Goal: Information Seeking & Learning: Find specific fact

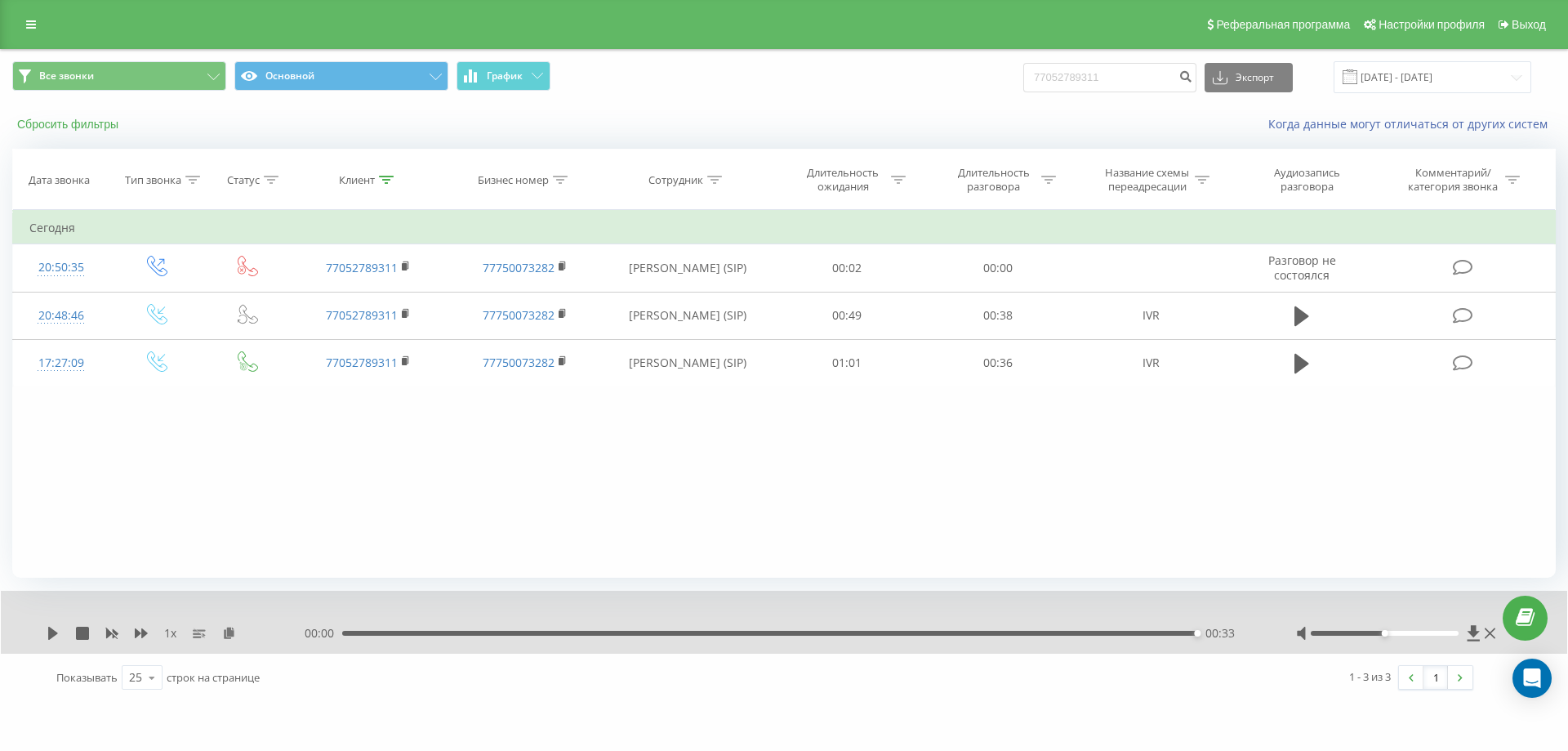
click at [82, 119] on button "Сбросить фильтры" at bounding box center [69, 125] width 114 height 15
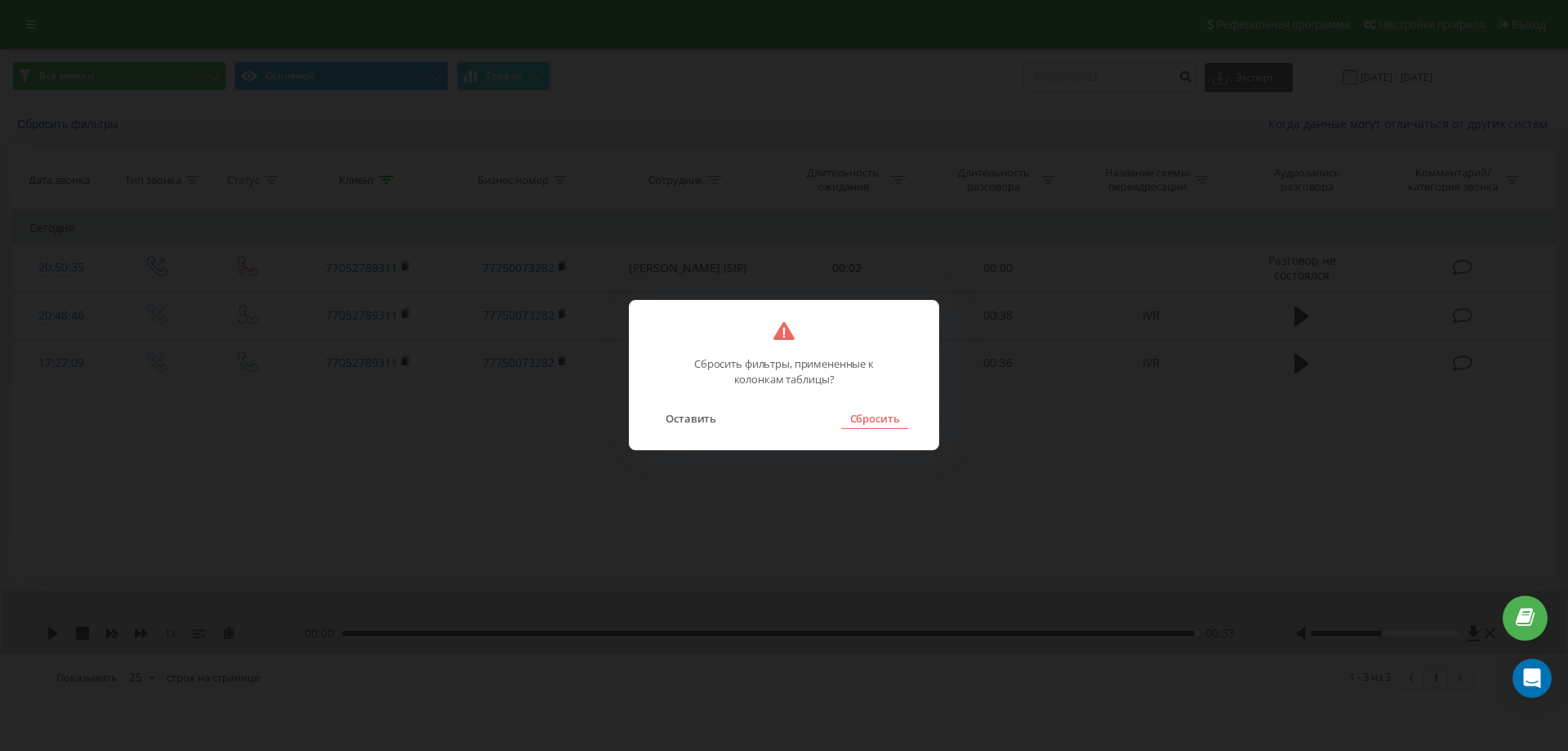
click at [880, 423] on button "Сбросить" at bounding box center [874, 418] width 66 height 21
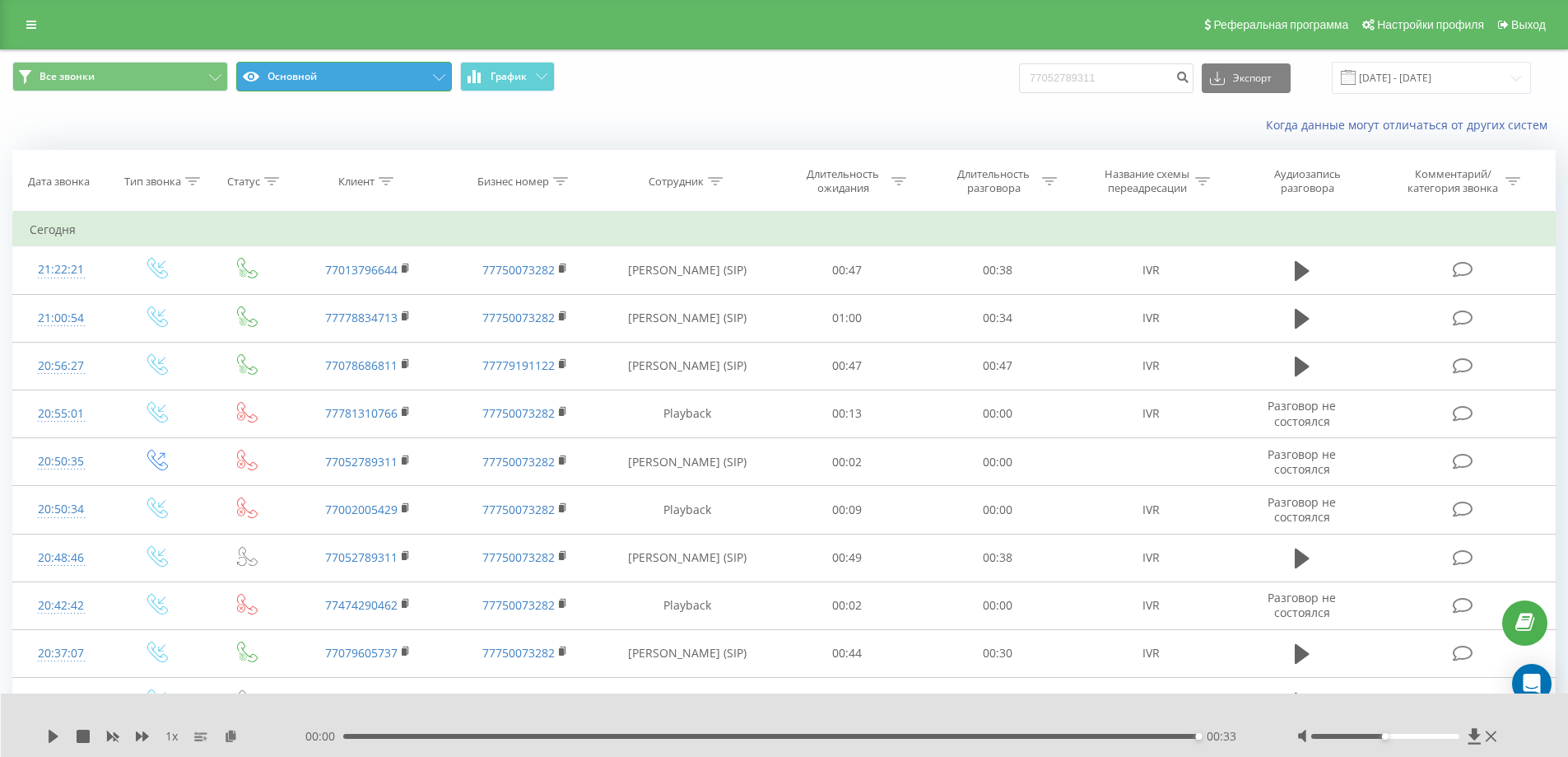
click at [307, 76] on button "Основной" at bounding box center [344, 76] width 216 height 30
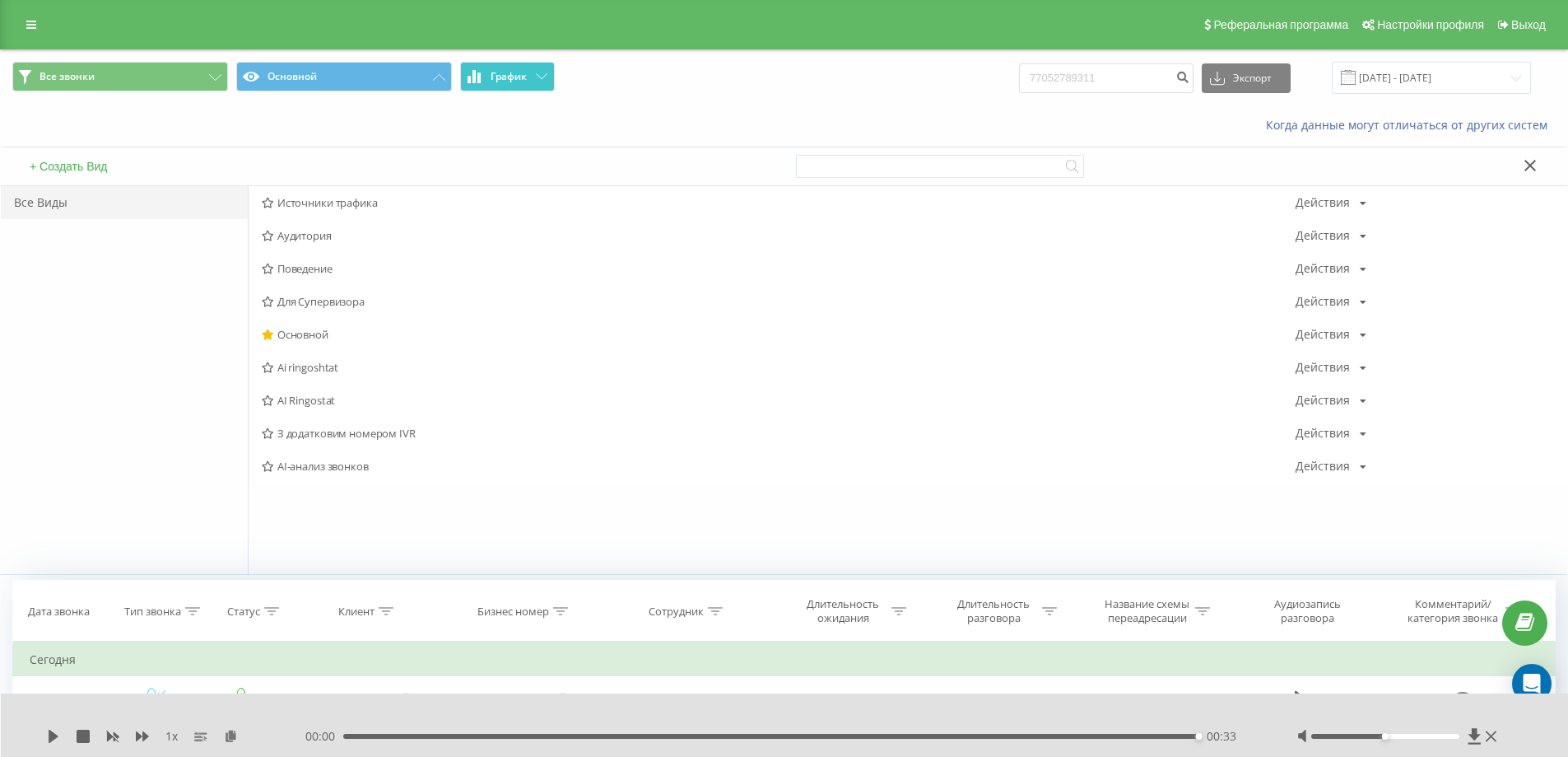
click at [499, 72] on span "График" at bounding box center [508, 76] width 36 height 11
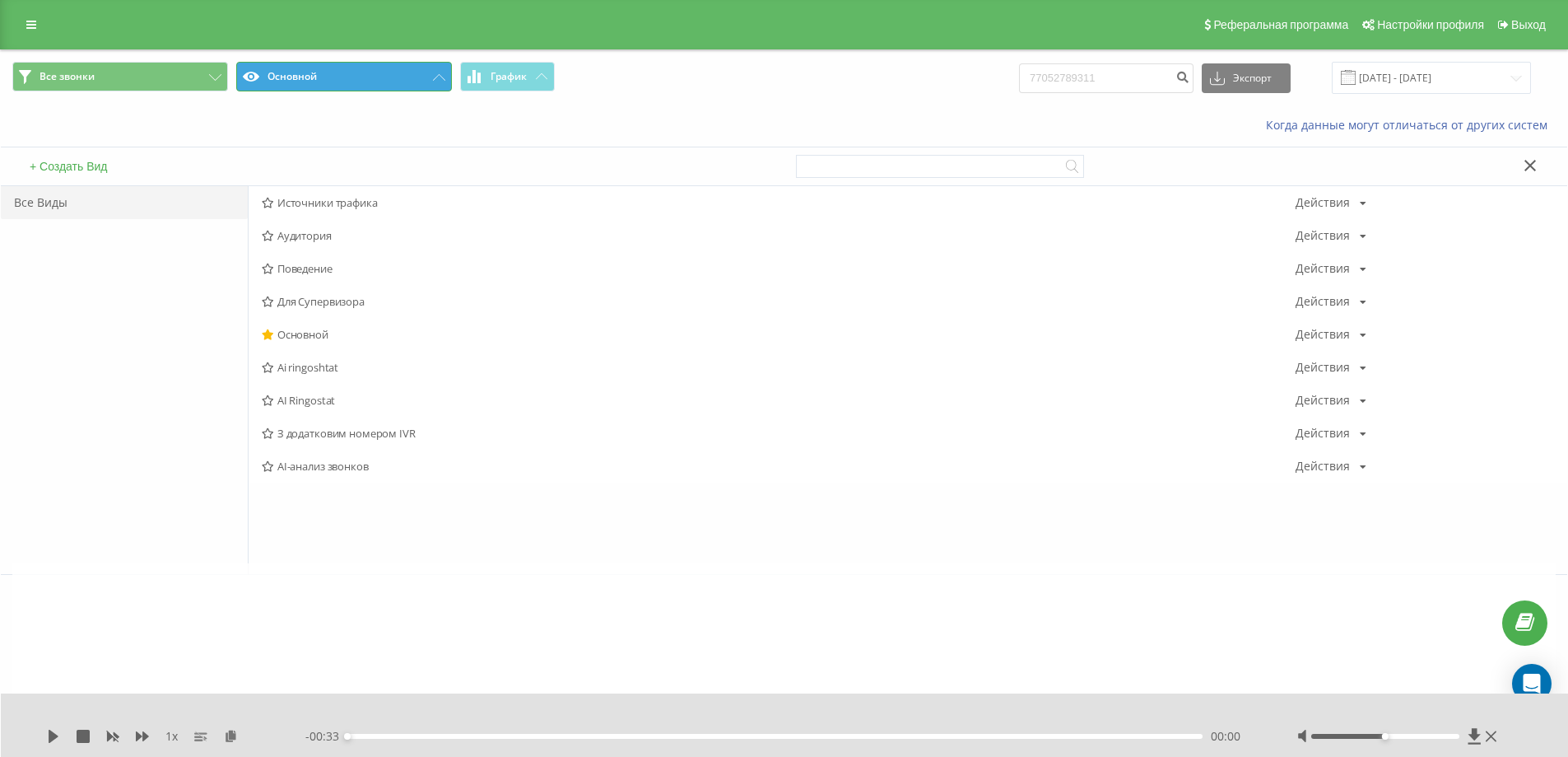
click at [369, 72] on button "Основной" at bounding box center [344, 76] width 216 height 30
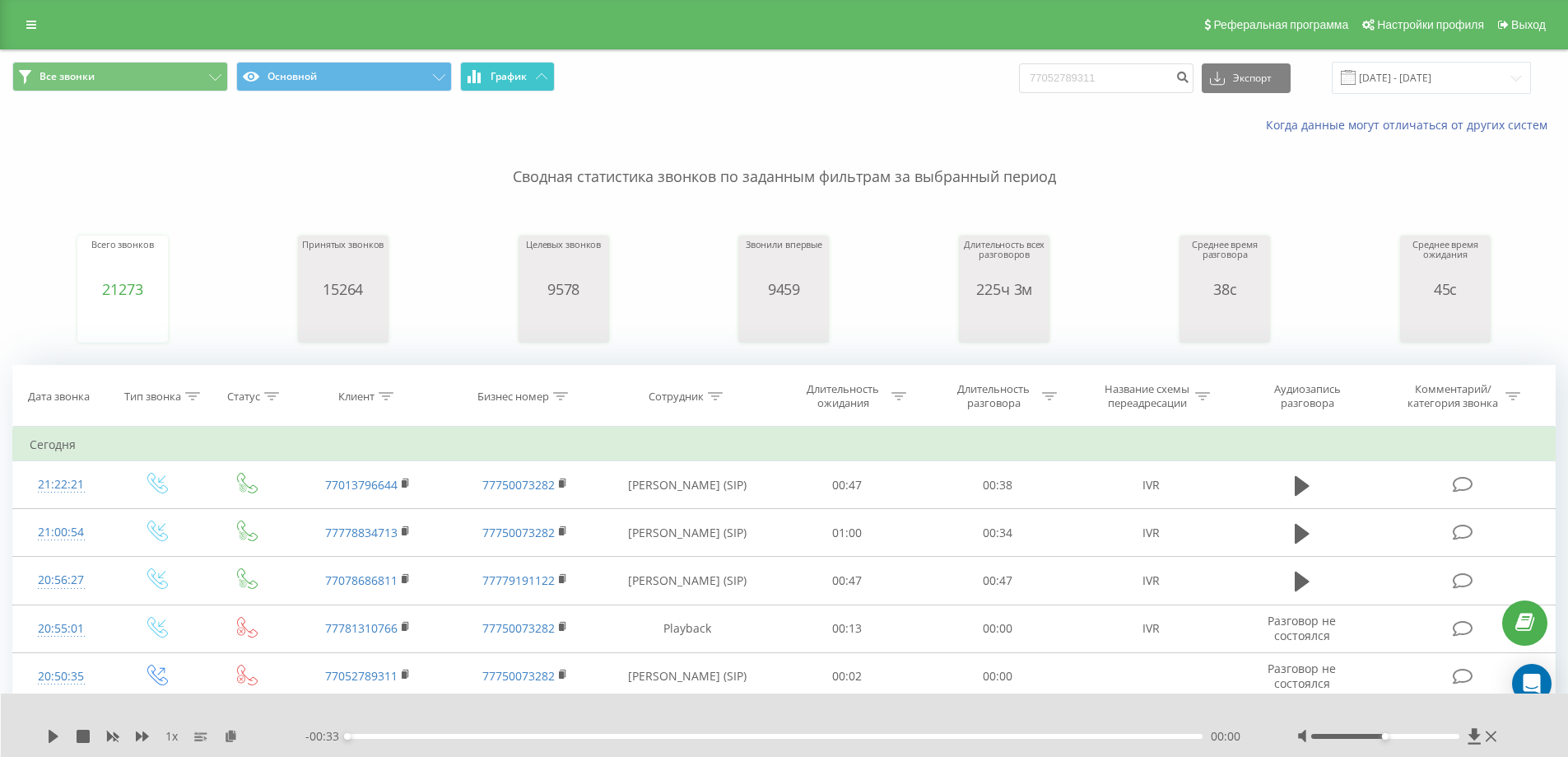
click at [500, 78] on span "График" at bounding box center [508, 76] width 36 height 11
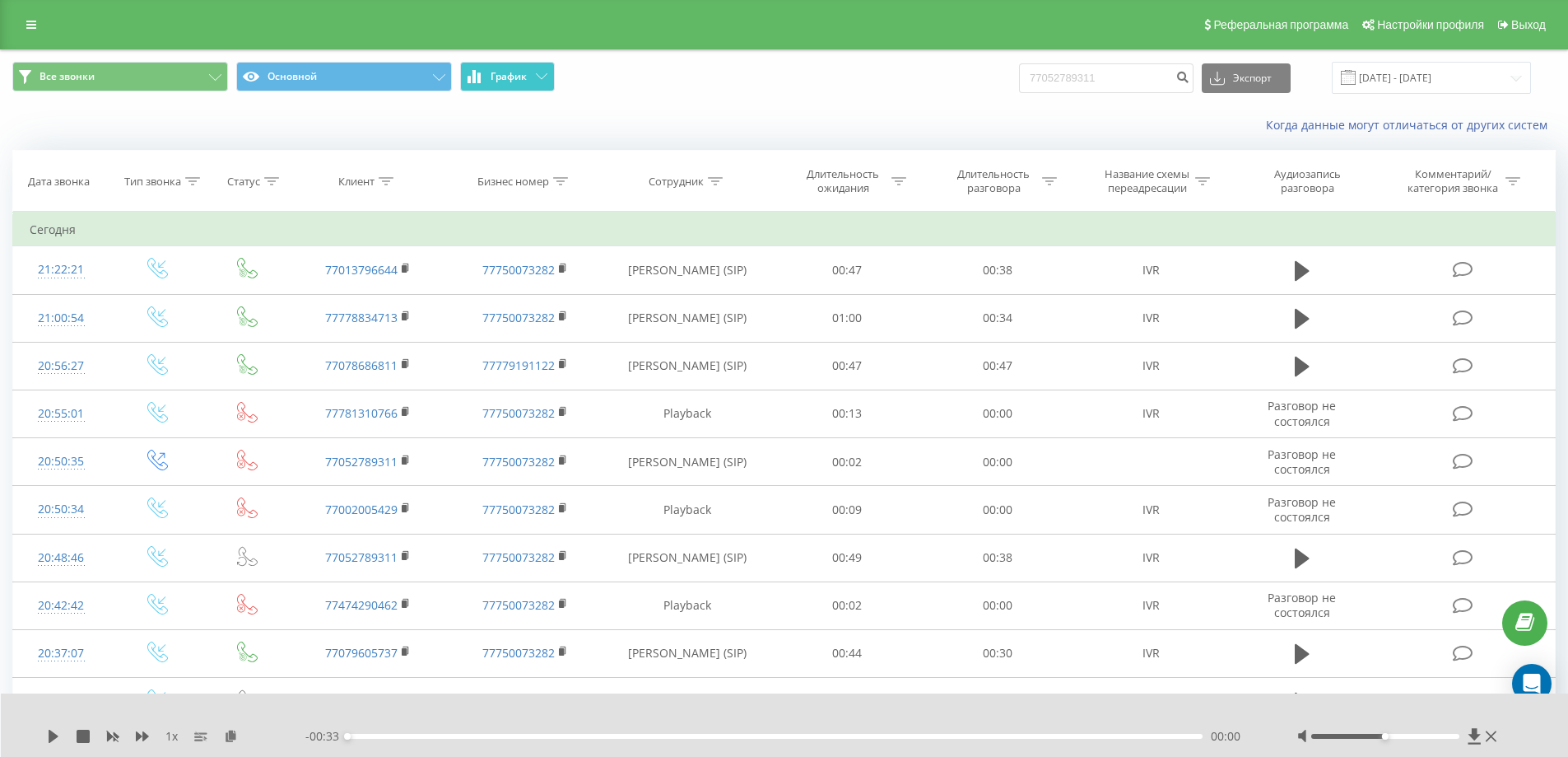
click at [533, 72] on button "График" at bounding box center [507, 76] width 95 height 30
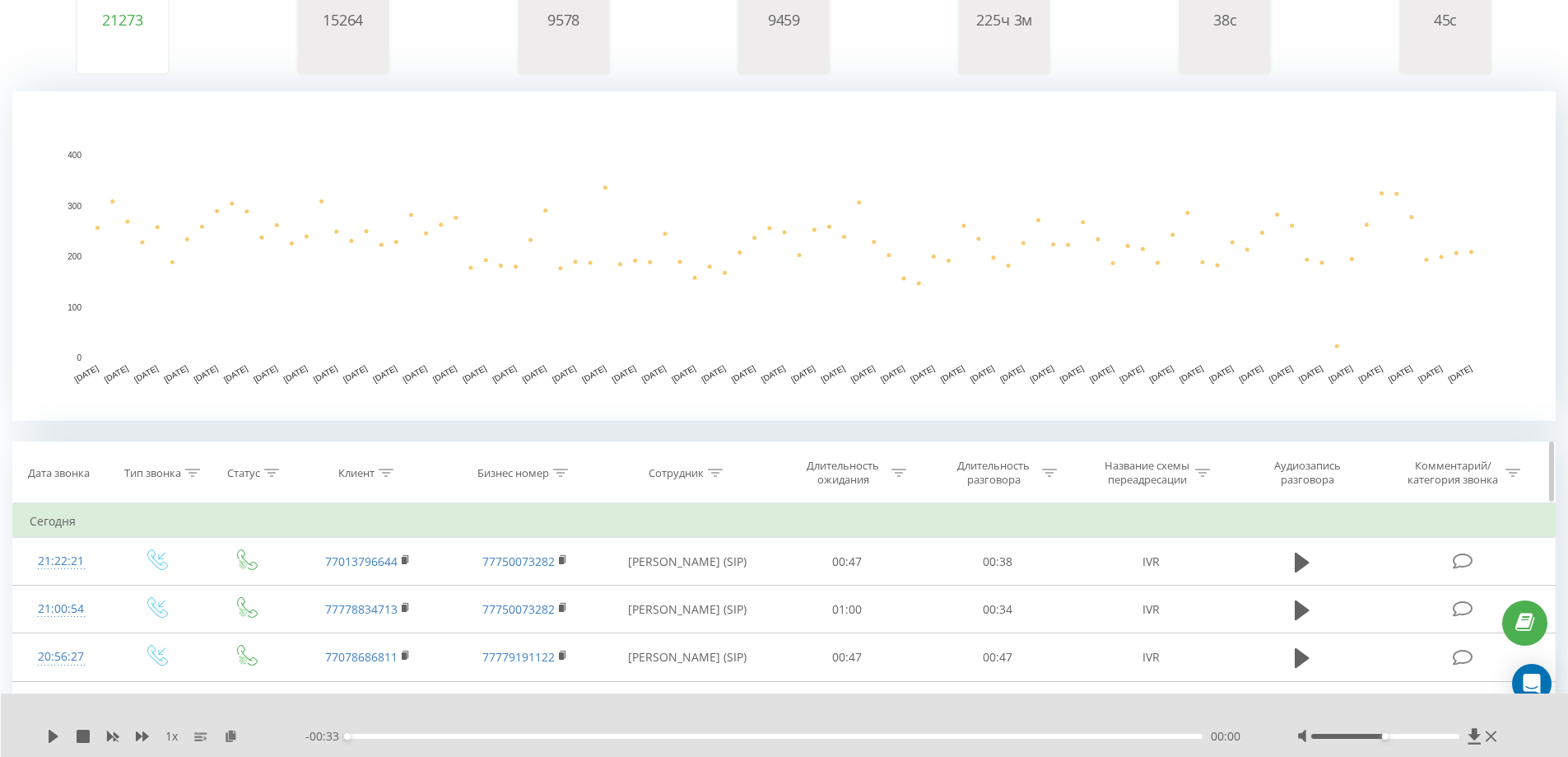
scroll to position [412, 0]
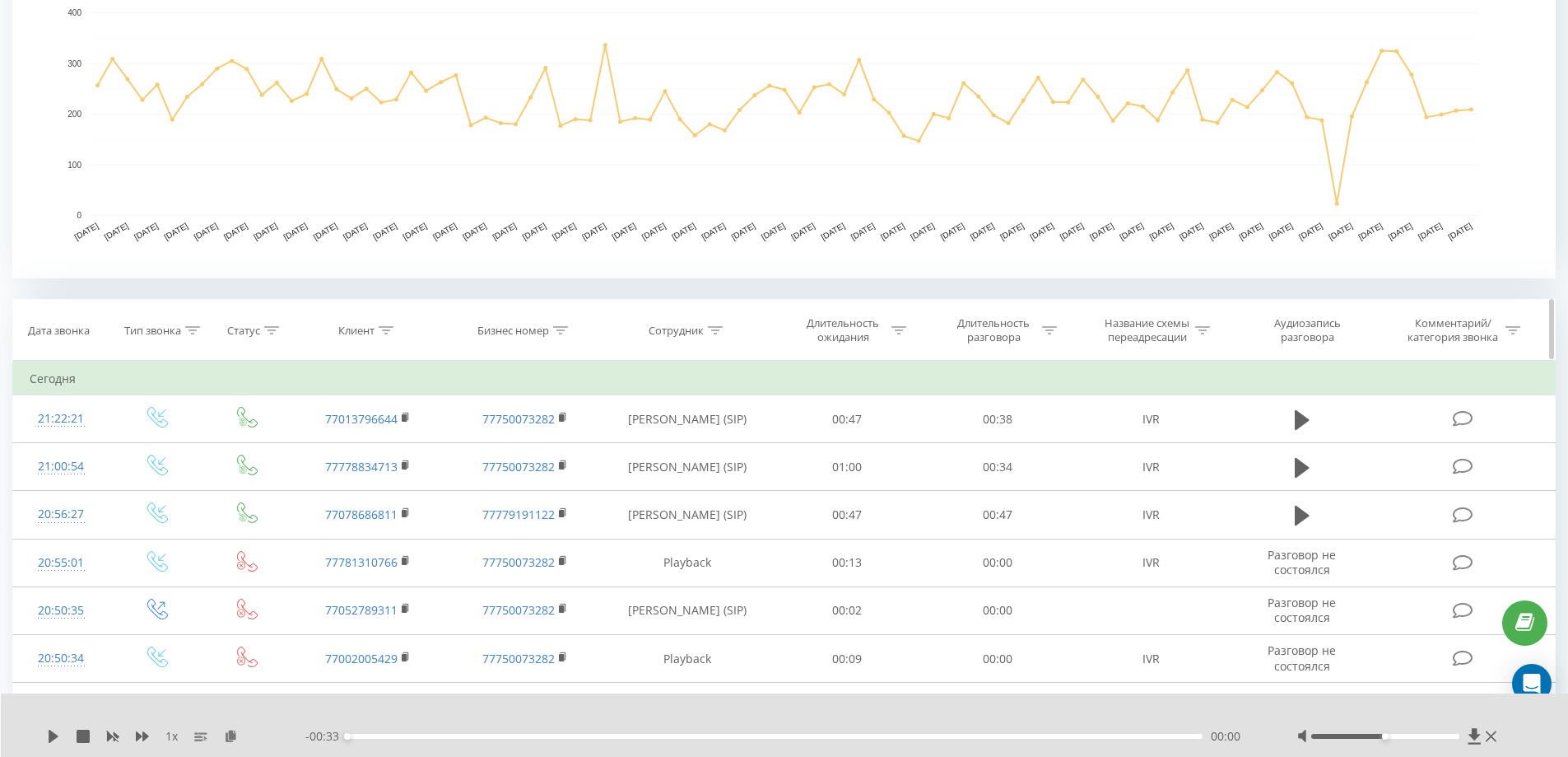
click at [719, 332] on icon at bounding box center [715, 330] width 15 height 8
click at [683, 450] on input "text" at bounding box center [687, 448] width 145 height 29
type input "Сар"
click at [722, 481] on span "OK" at bounding box center [723, 480] width 46 height 25
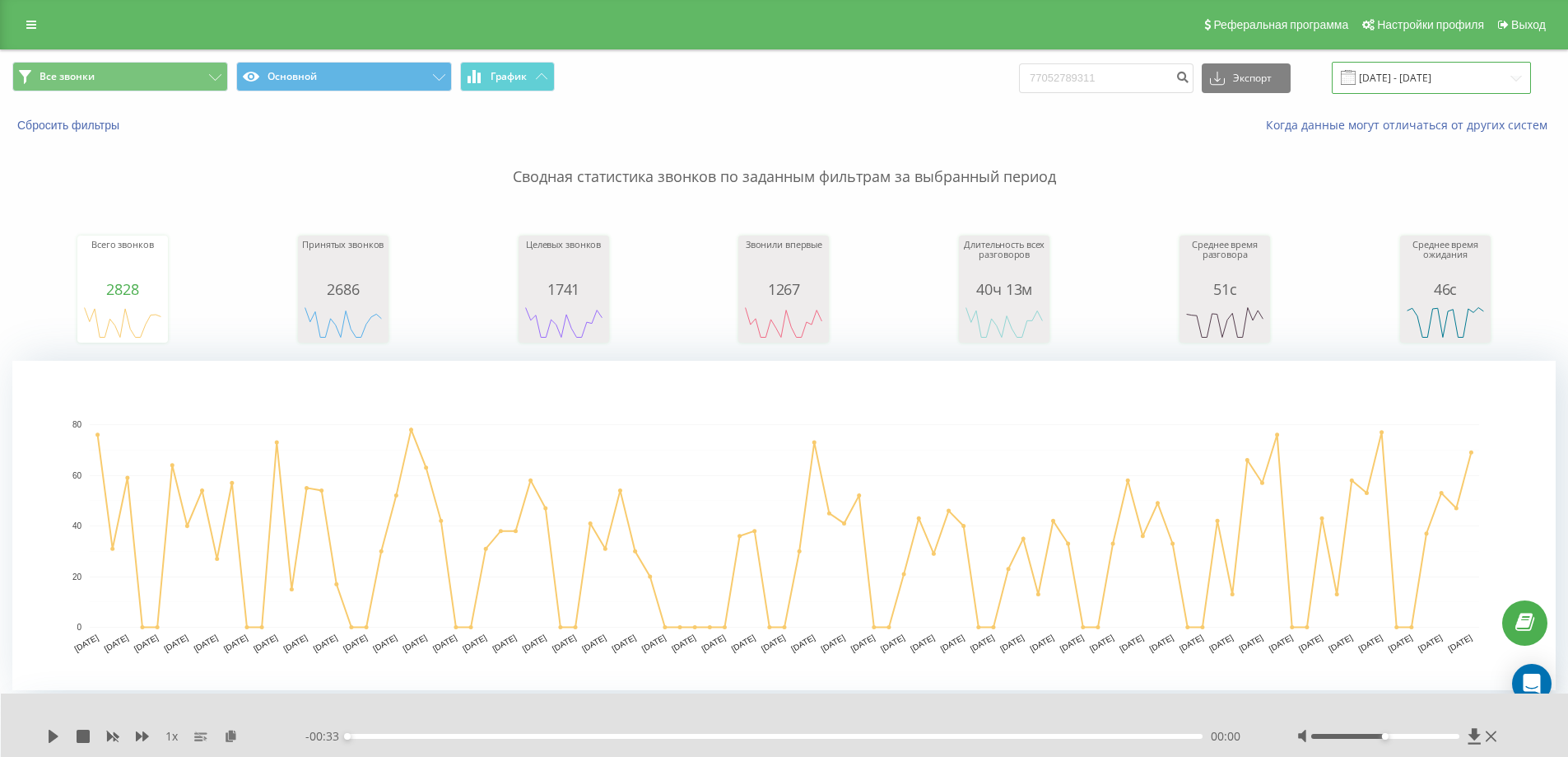
click at [1408, 79] on input "[DATE] - [DATE]" at bounding box center [1431, 77] width 199 height 33
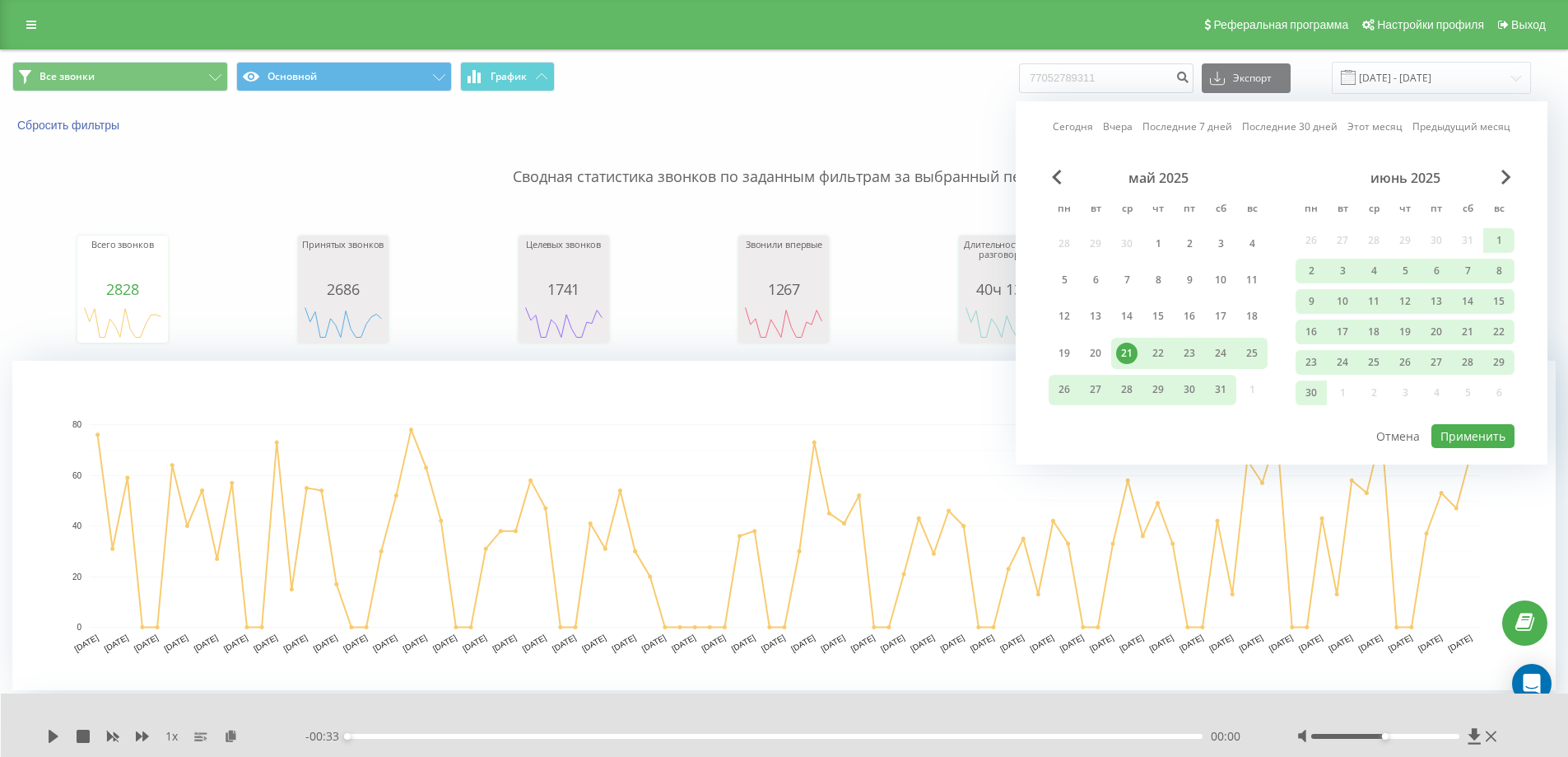
click at [1499, 181] on div "июнь 2025" at bounding box center [1405, 178] width 219 height 17
click at [1504, 178] on span "Next Month" at bounding box center [1506, 177] width 10 height 15
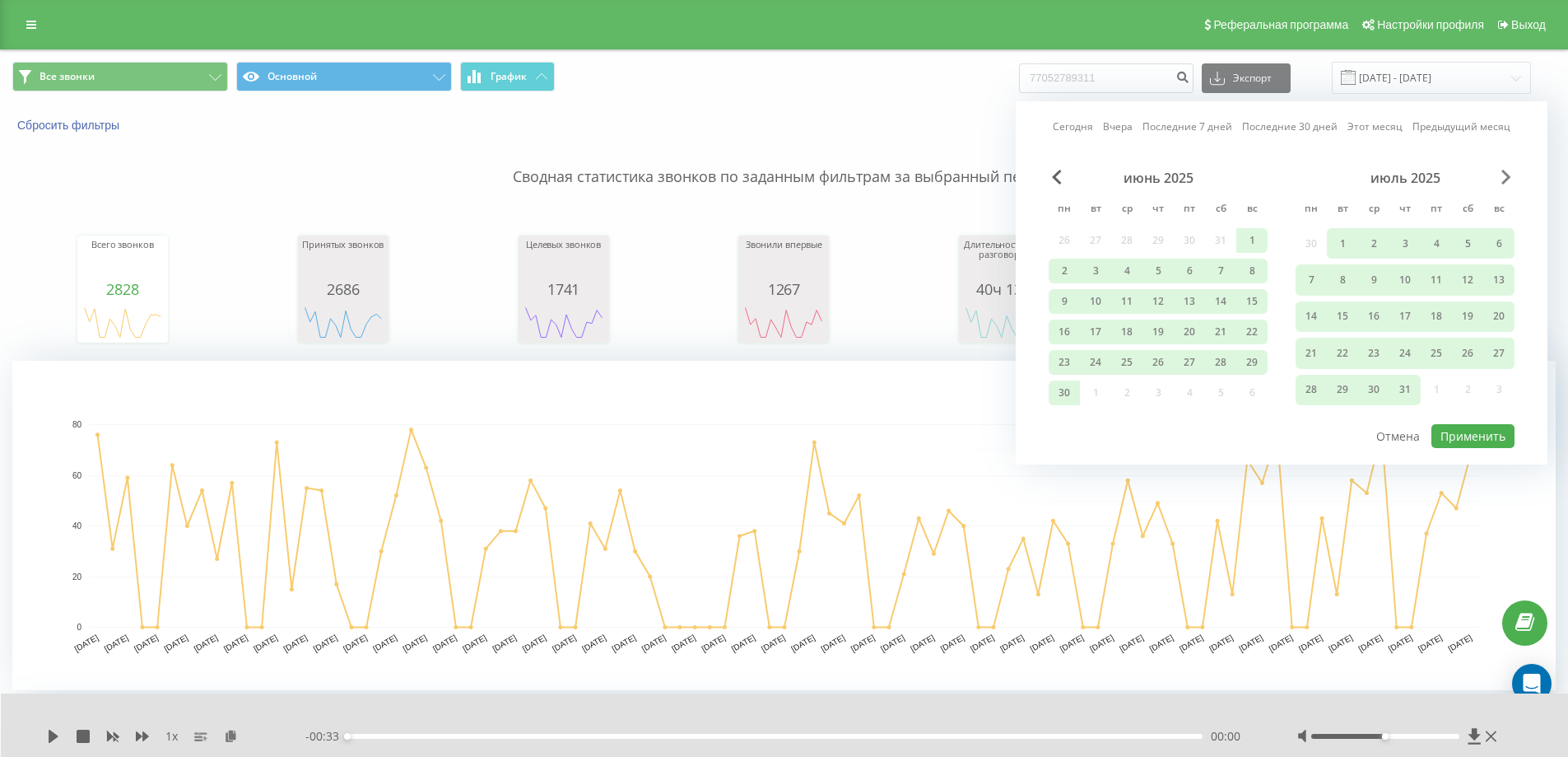
click at [1504, 178] on span "Next Month" at bounding box center [1506, 177] width 10 height 15
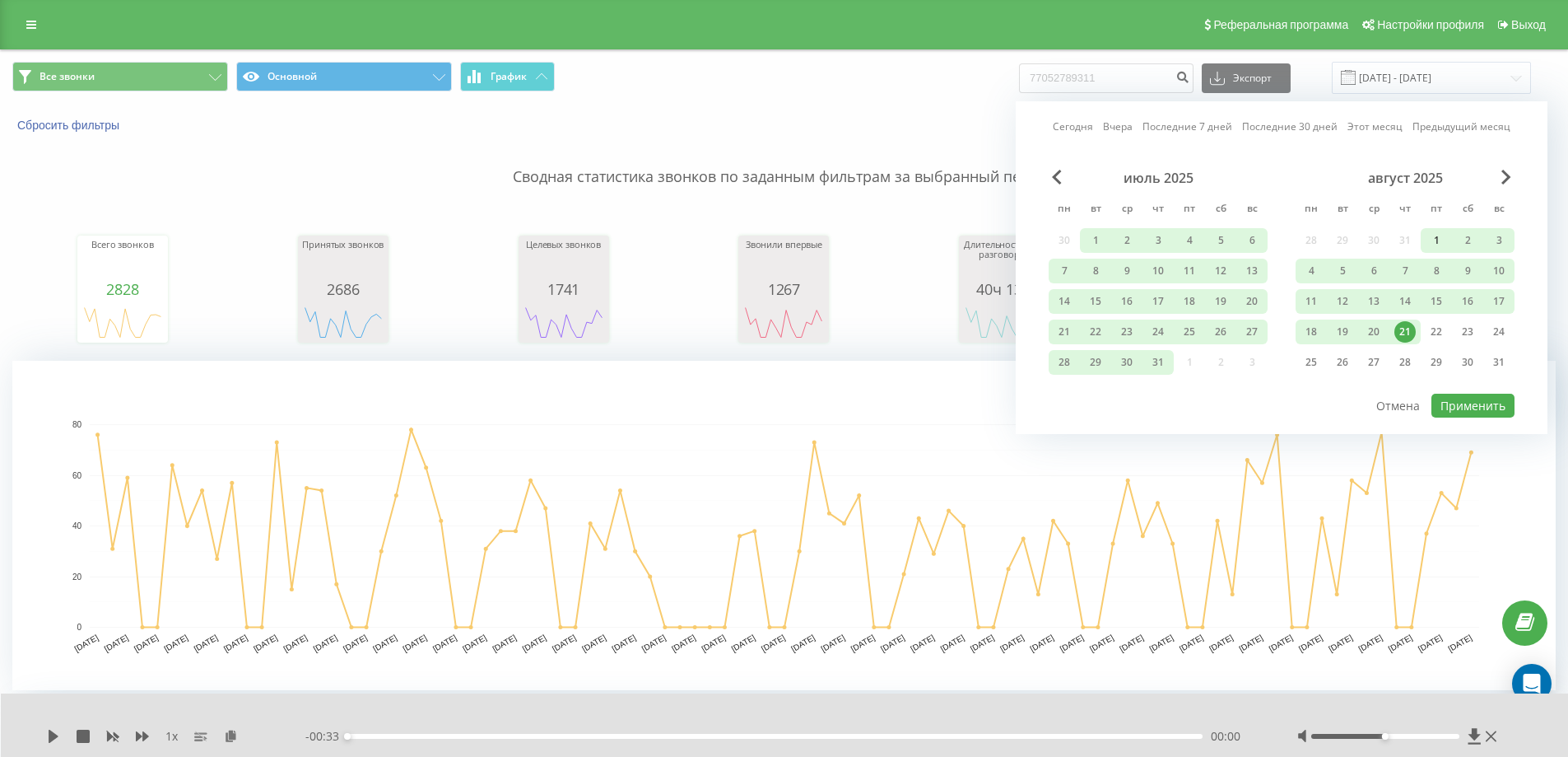
click at [1447, 240] on div "1" at bounding box center [1436, 240] width 32 height 25
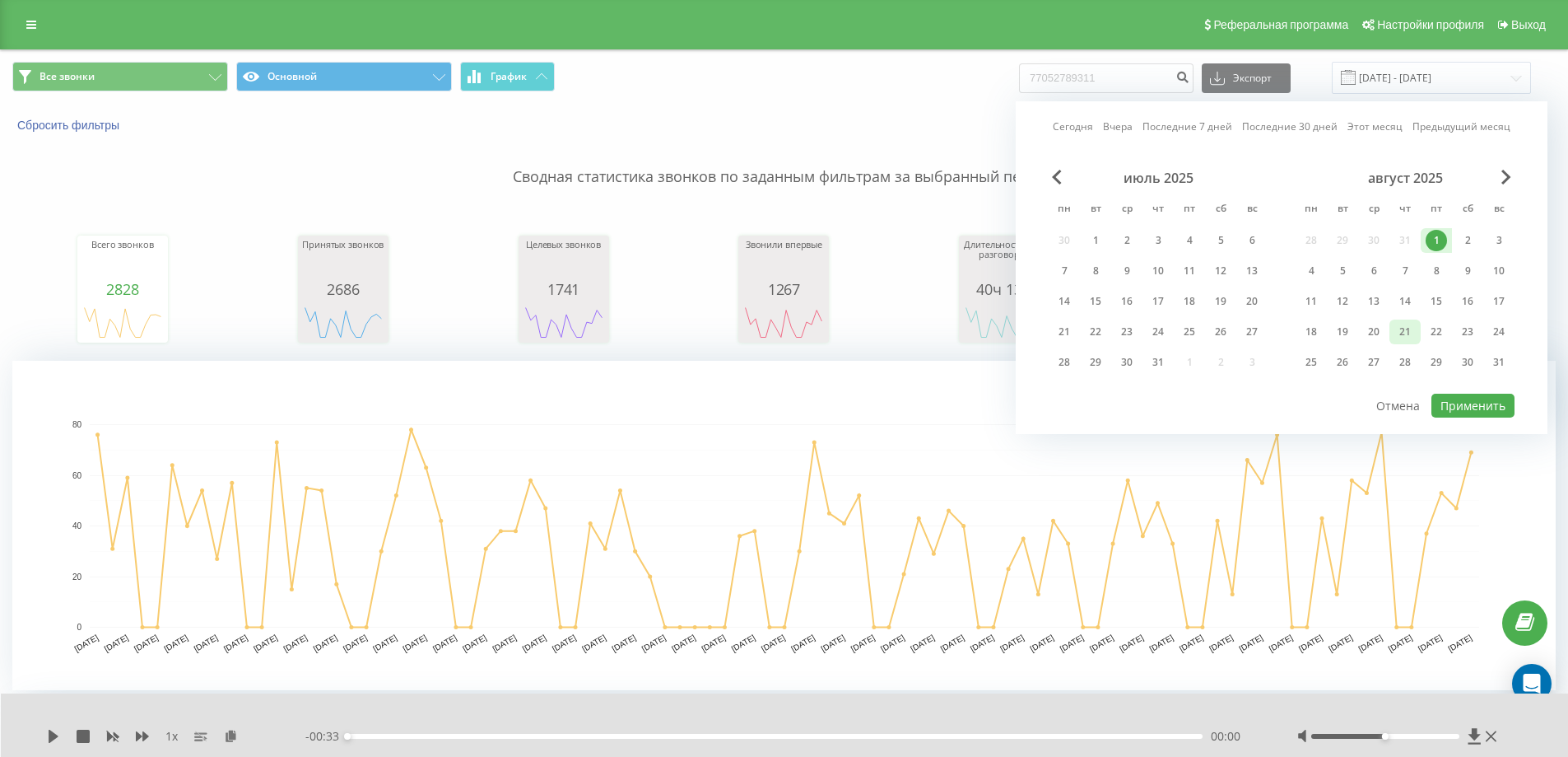
click at [1405, 328] on div "21" at bounding box center [1404, 331] width 21 height 21
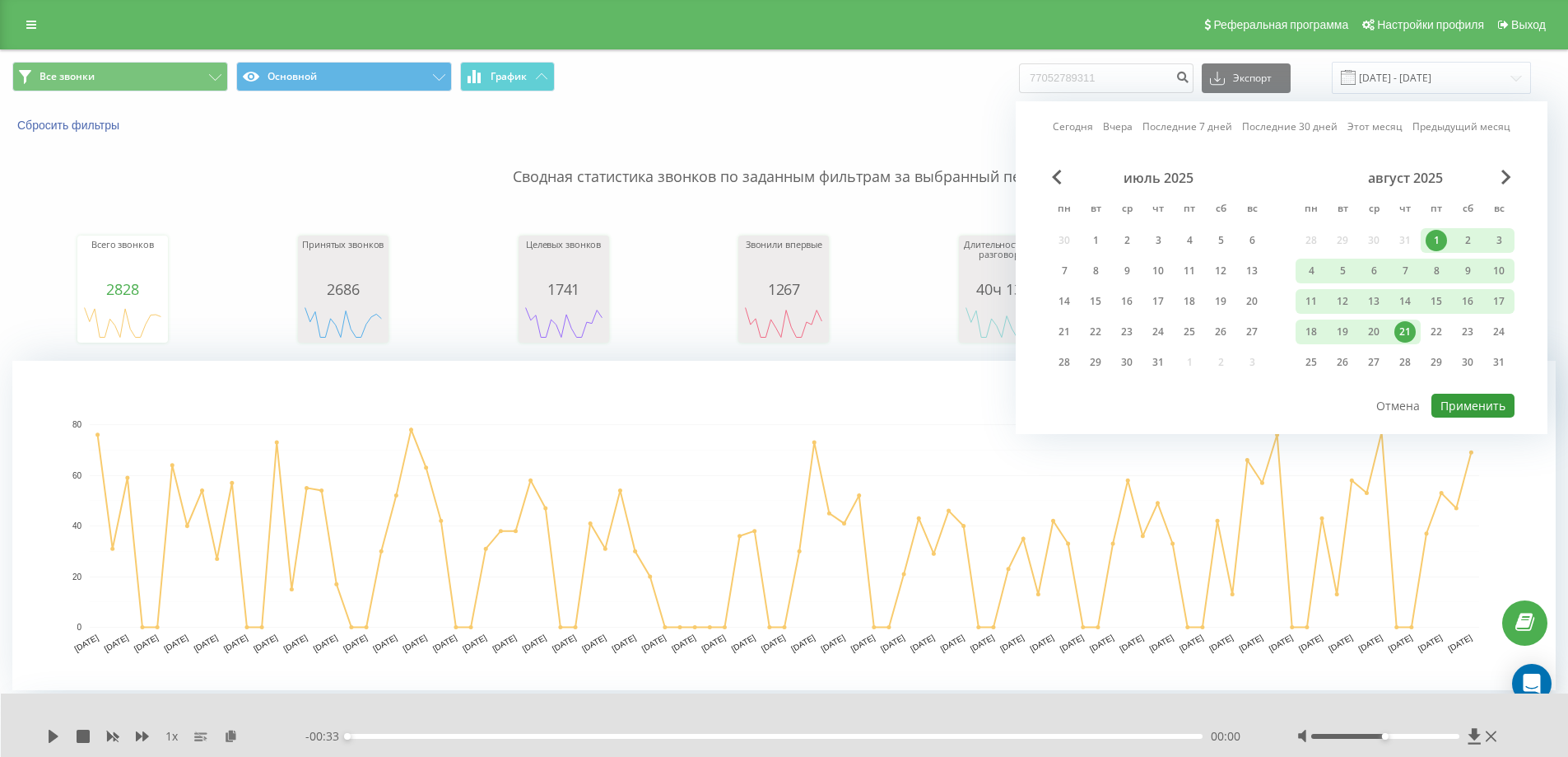
click at [1471, 396] on button "Применить" at bounding box center [1472, 405] width 83 height 24
type input "[DATE] - [DATE]"
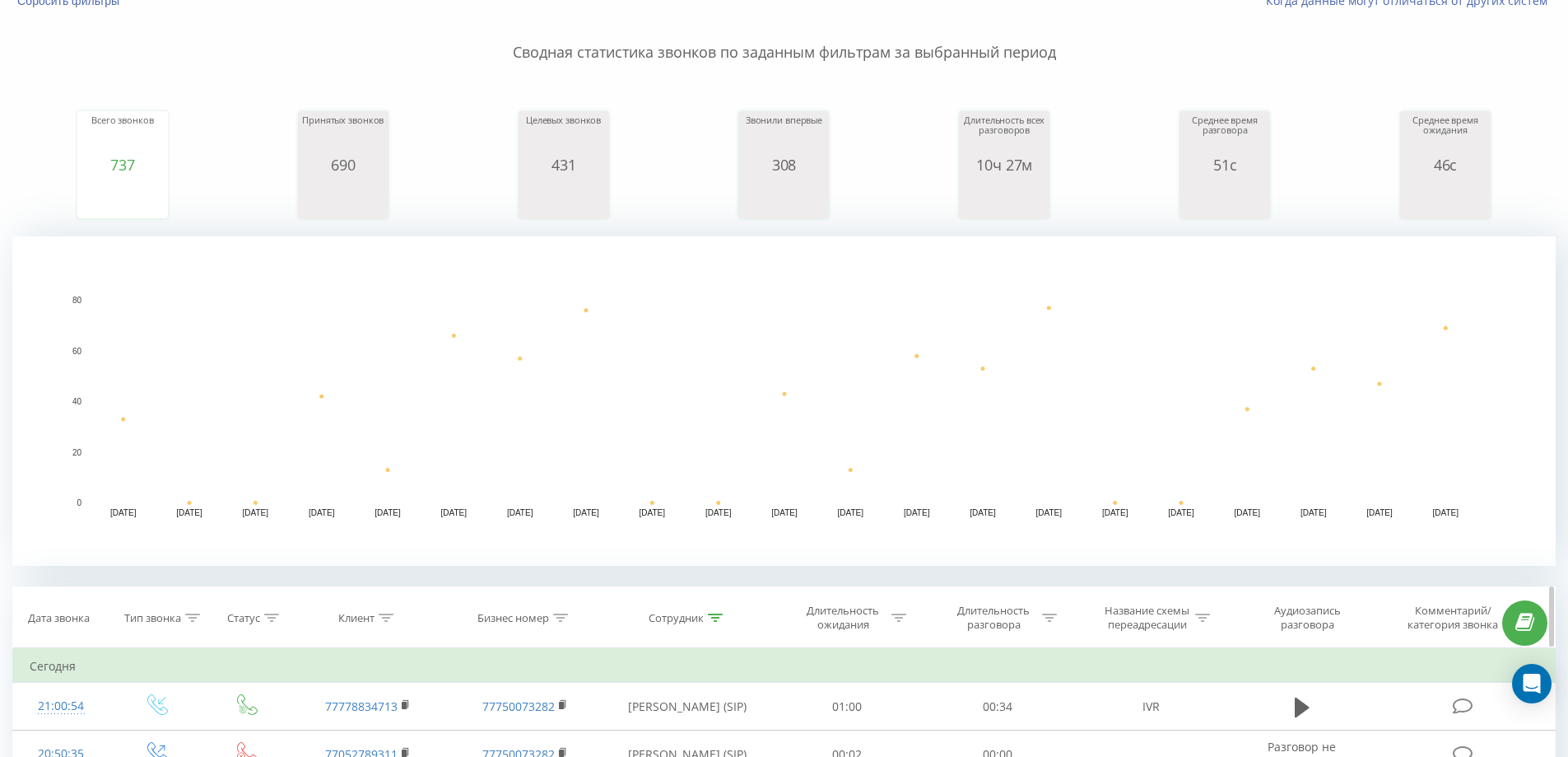
scroll to position [247, 0]
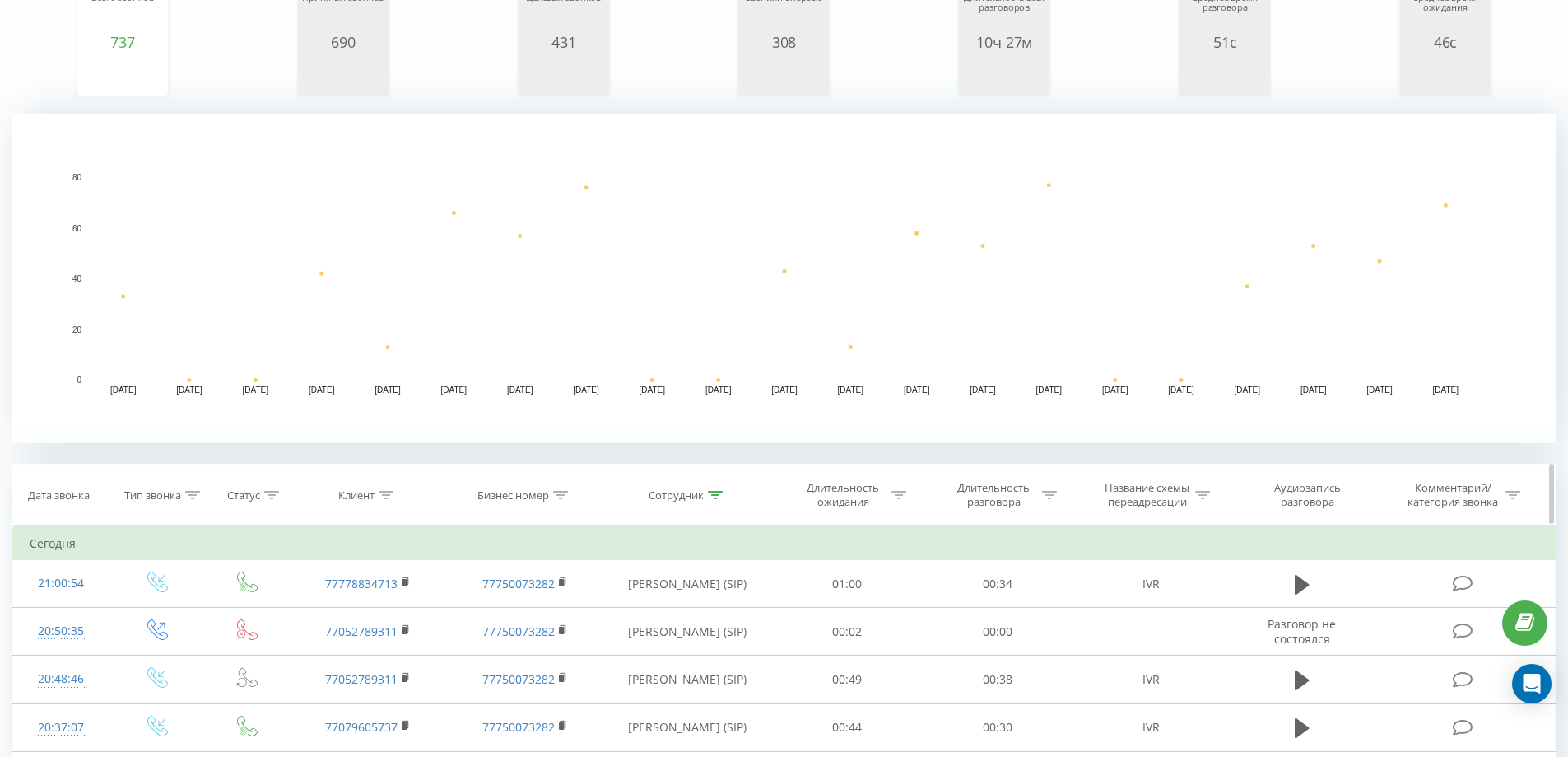
click at [719, 498] on icon at bounding box center [715, 495] width 15 height 8
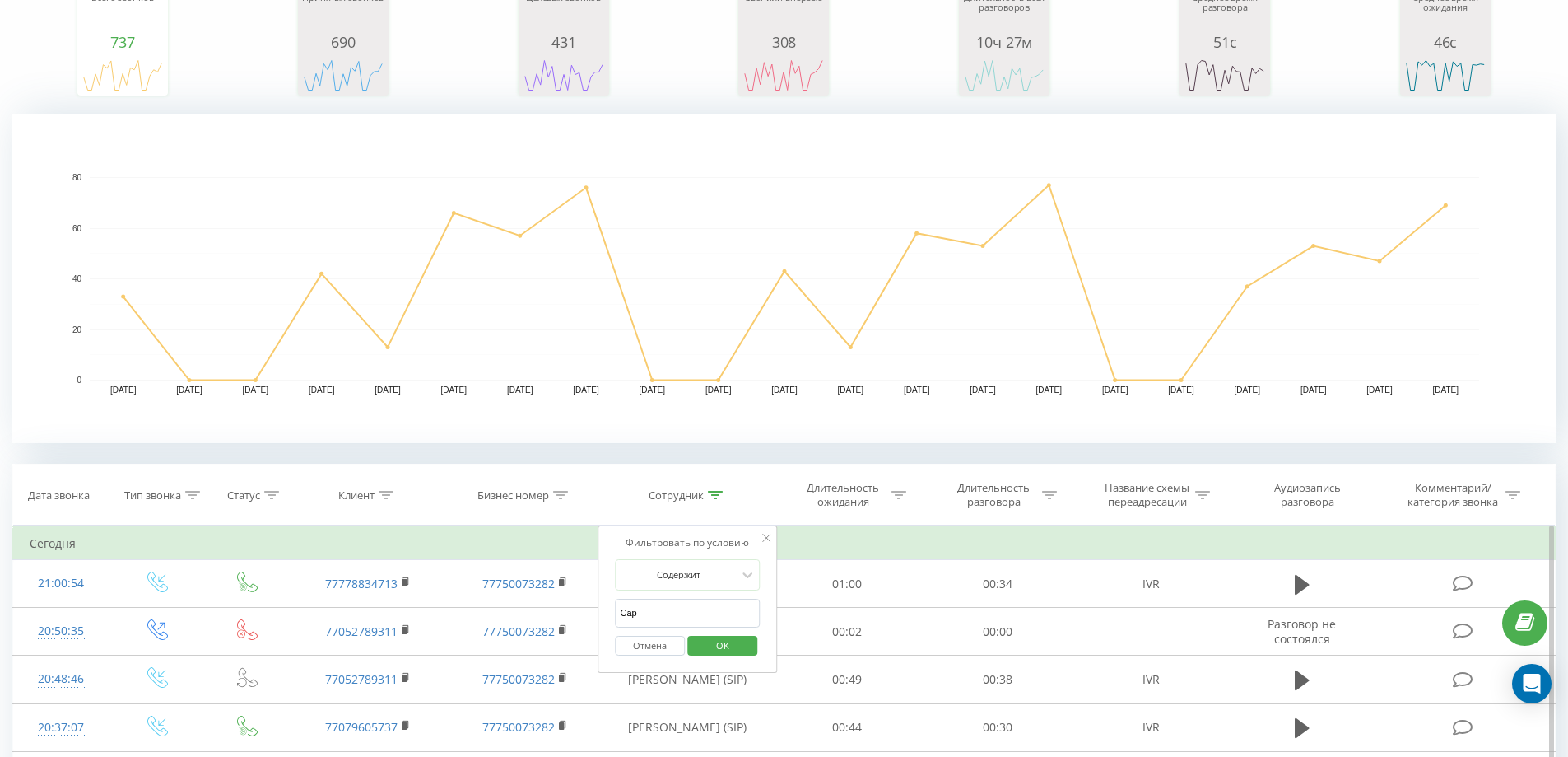
click at [706, 610] on input "Сар" at bounding box center [687, 613] width 145 height 29
click at [707, 605] on input "text" at bounding box center [687, 613] width 145 height 29
type input "[PERSON_NAME]"
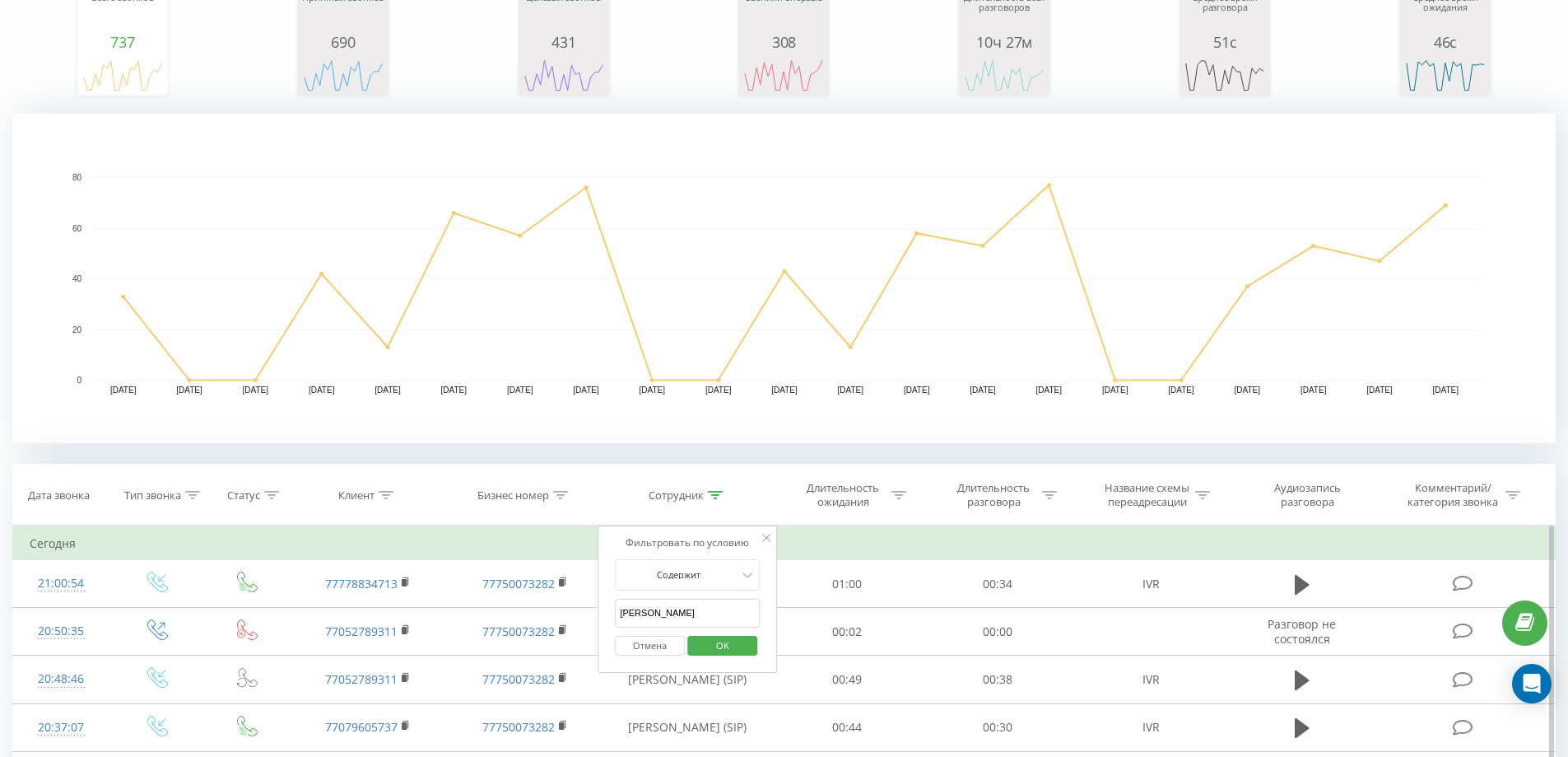
click at [715, 655] on span "OK" at bounding box center [723, 644] width 46 height 25
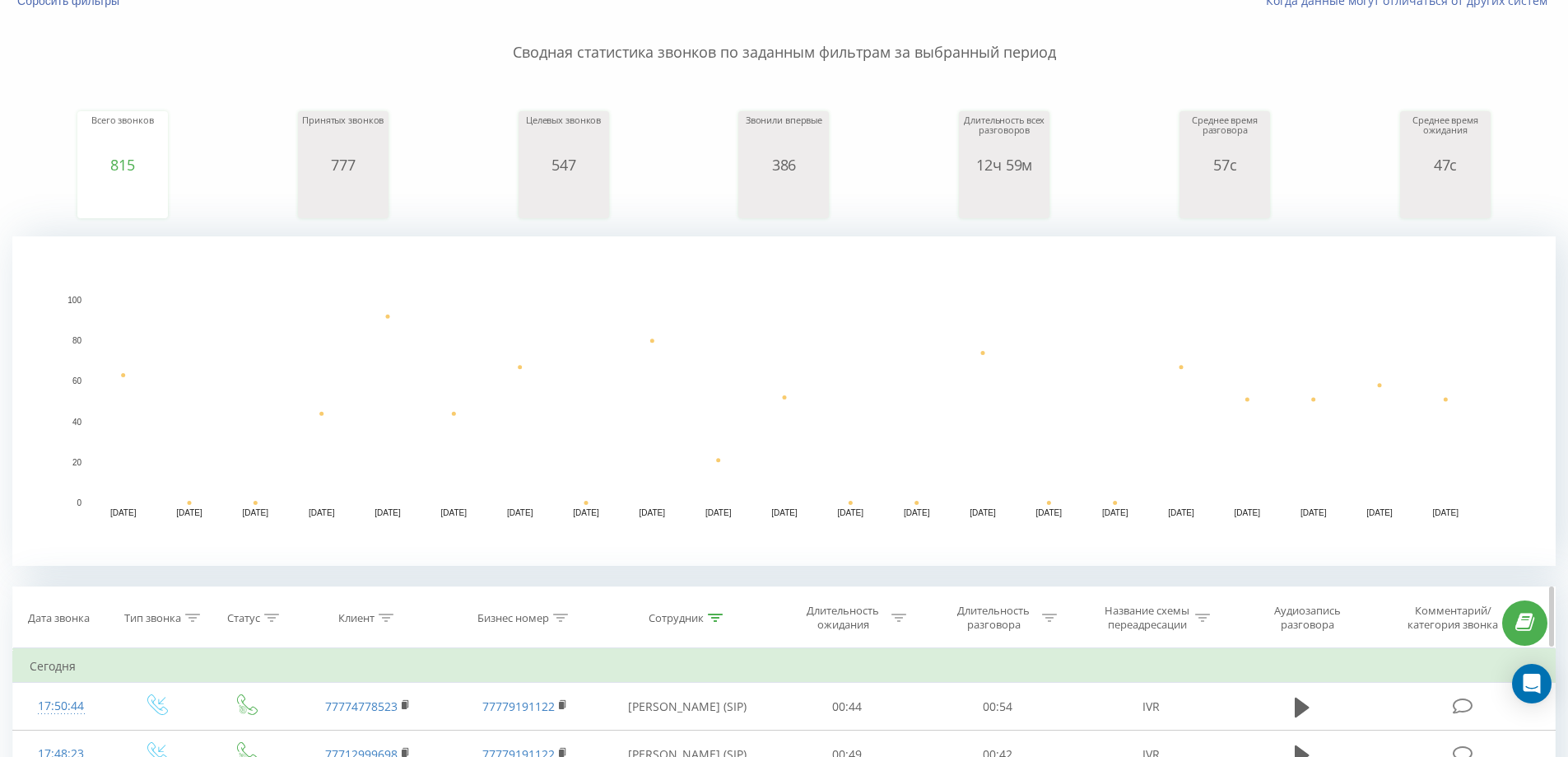
scroll to position [247, 0]
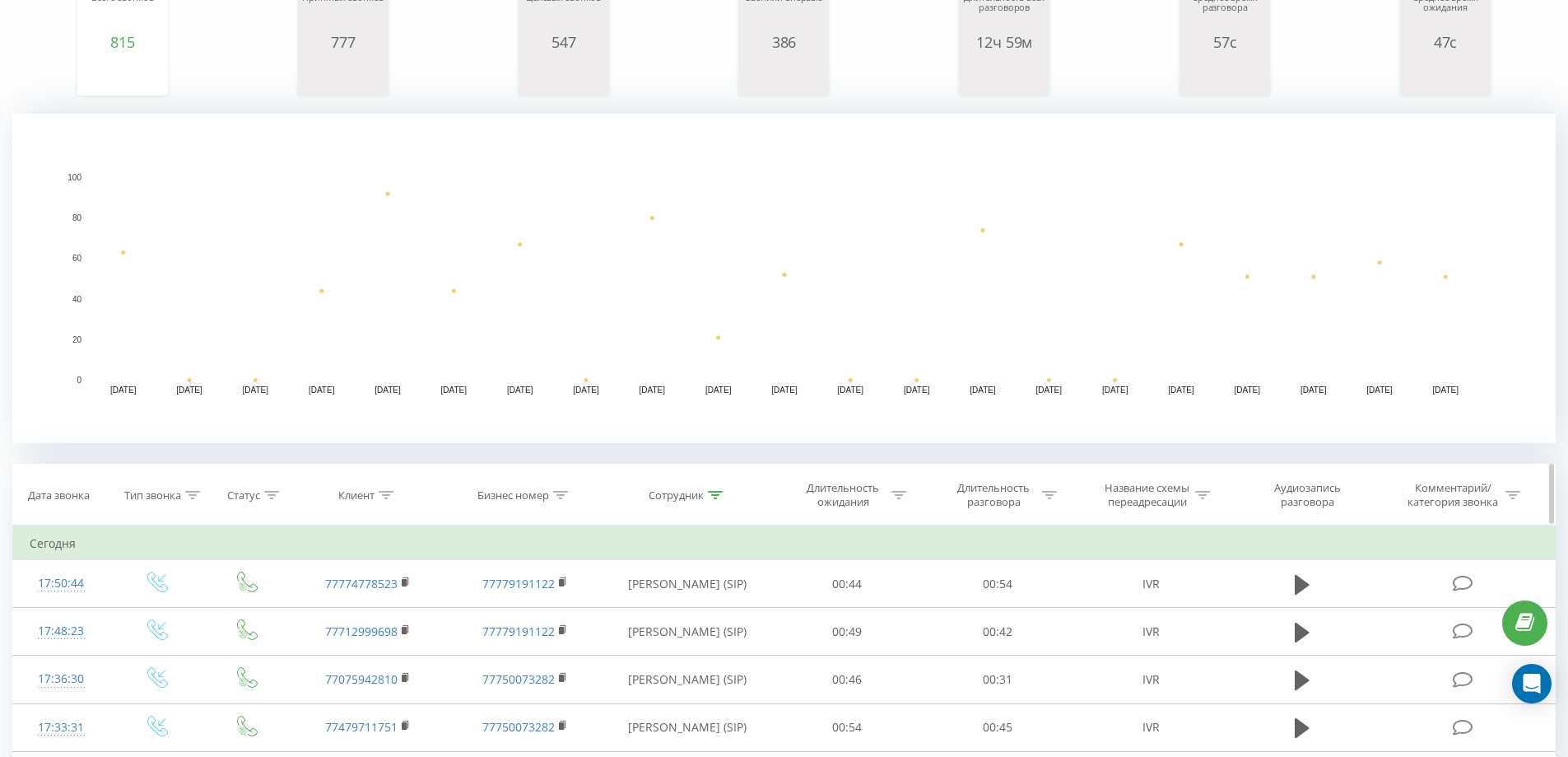
click at [715, 500] on div at bounding box center [715, 495] width 15 height 14
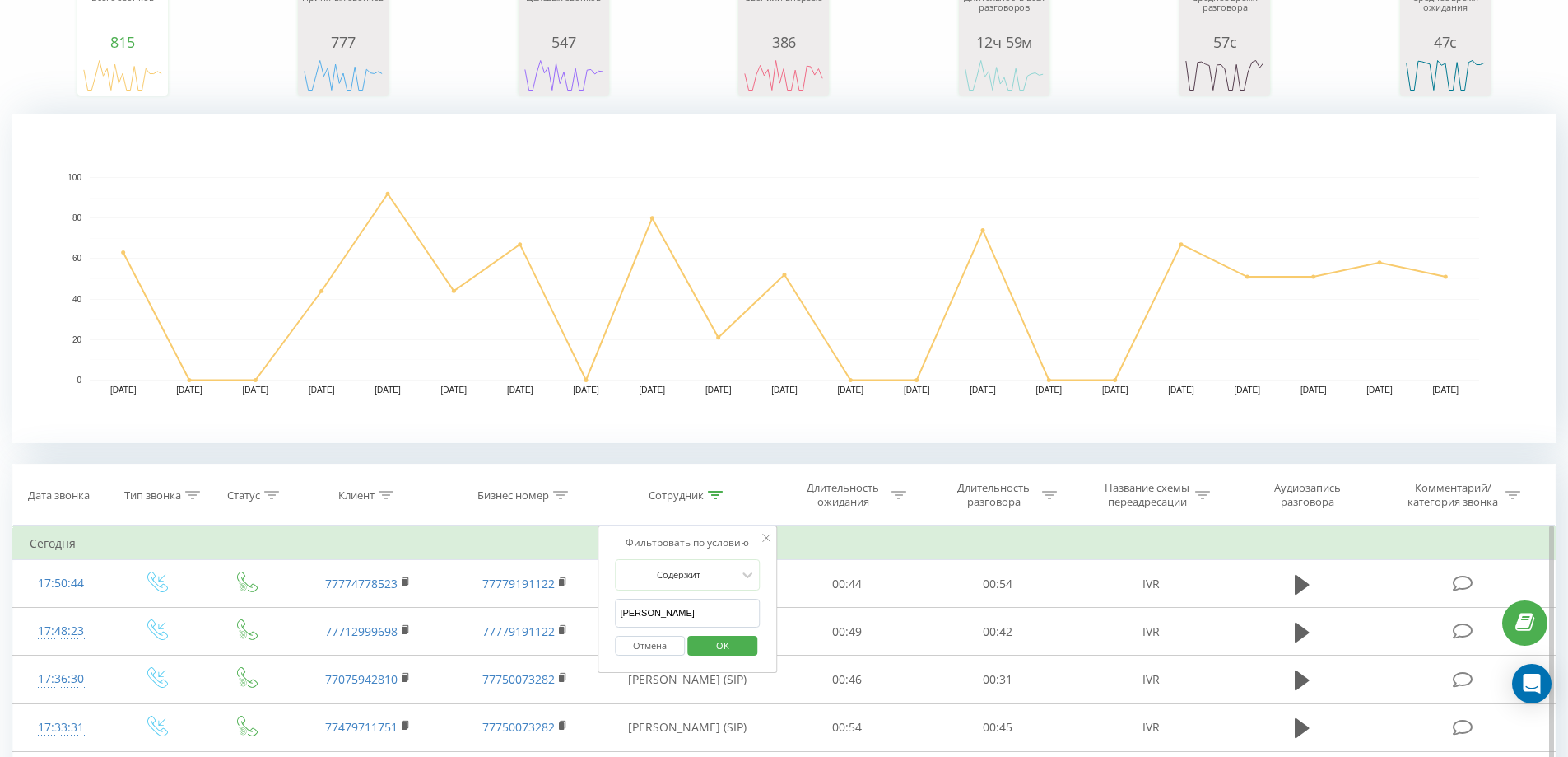
click at [698, 618] on input "[PERSON_NAME]" at bounding box center [687, 613] width 145 height 29
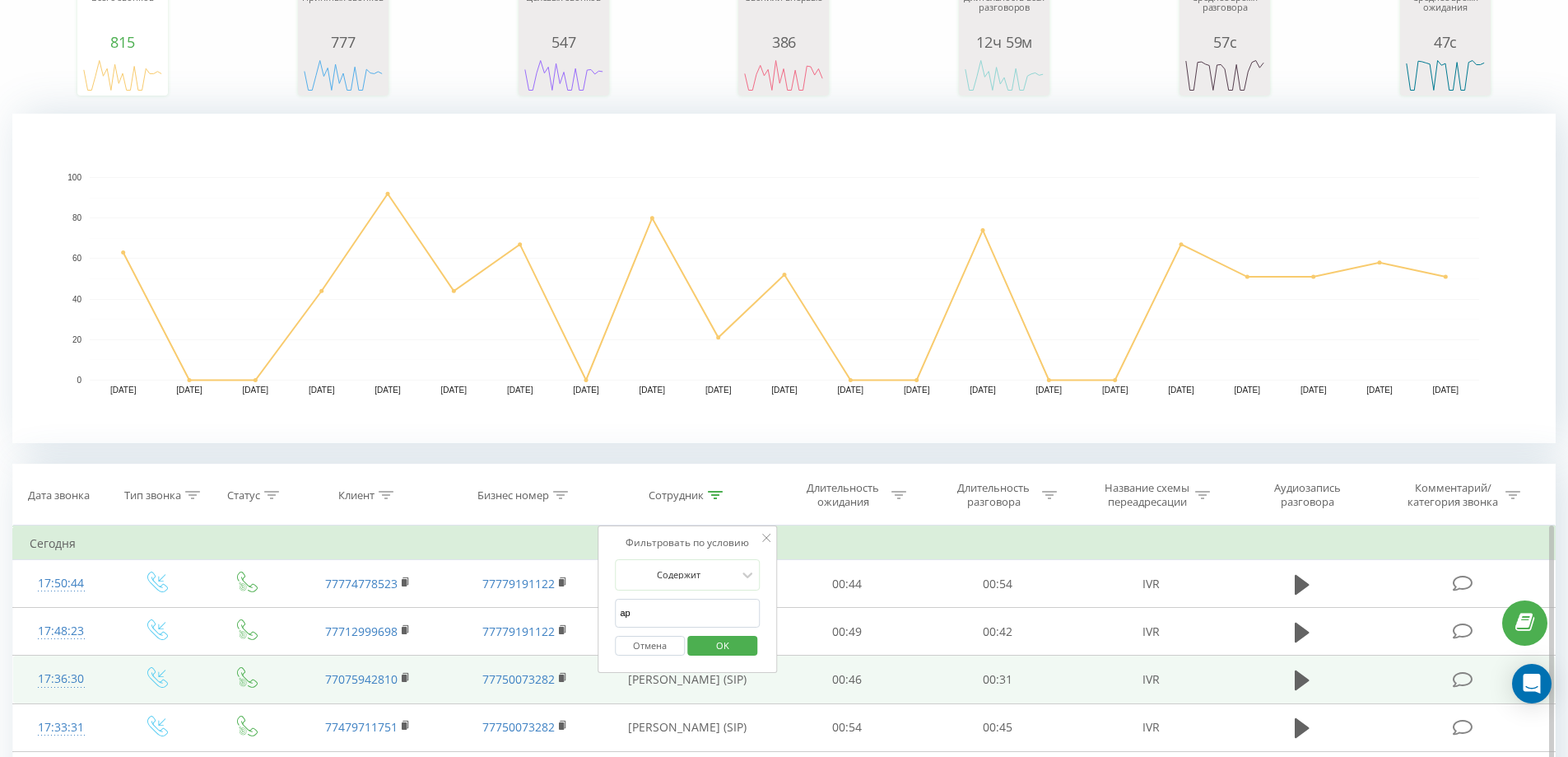
type input "арнат"
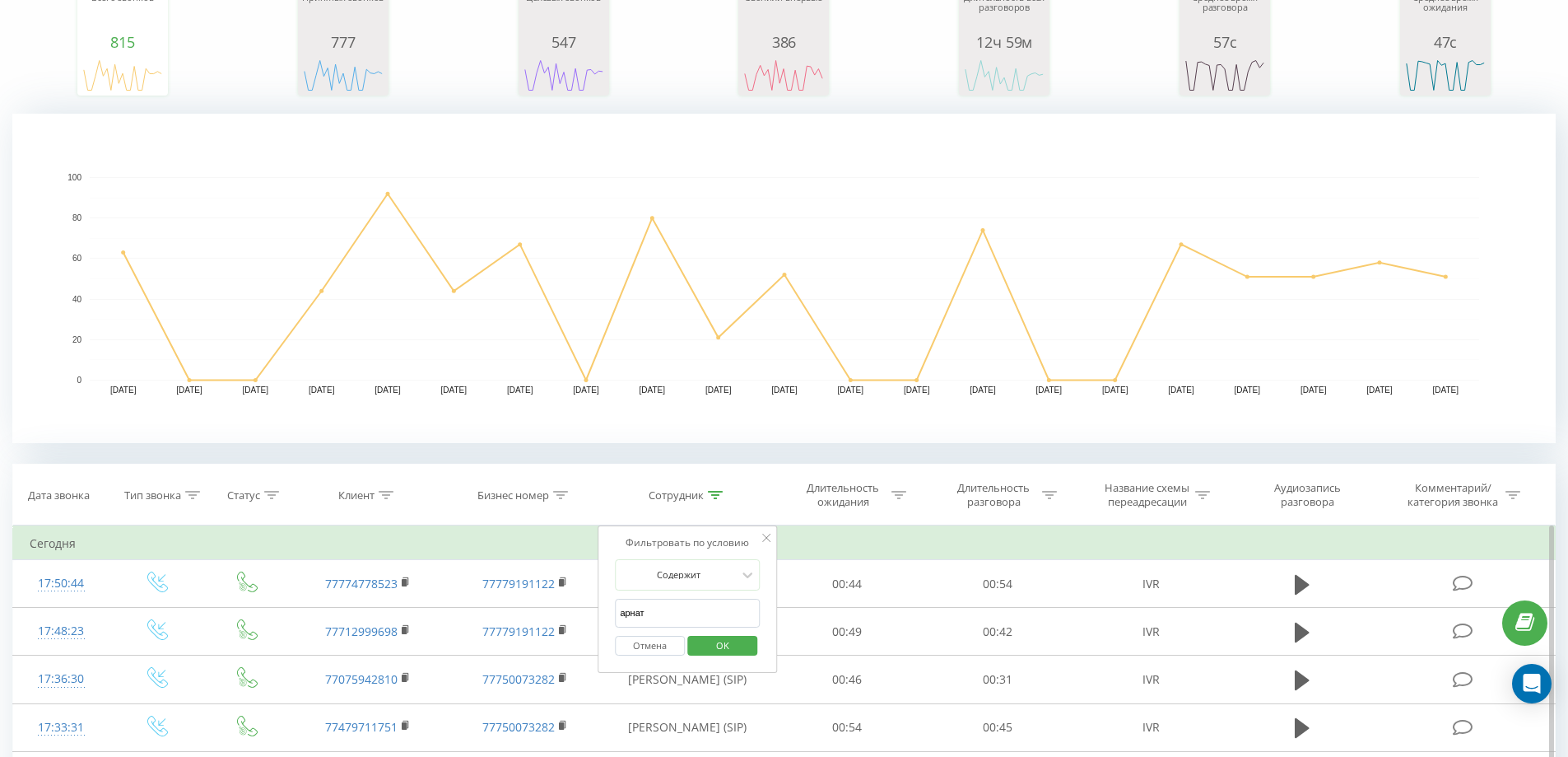
click at [736, 644] on span "OK" at bounding box center [723, 644] width 46 height 25
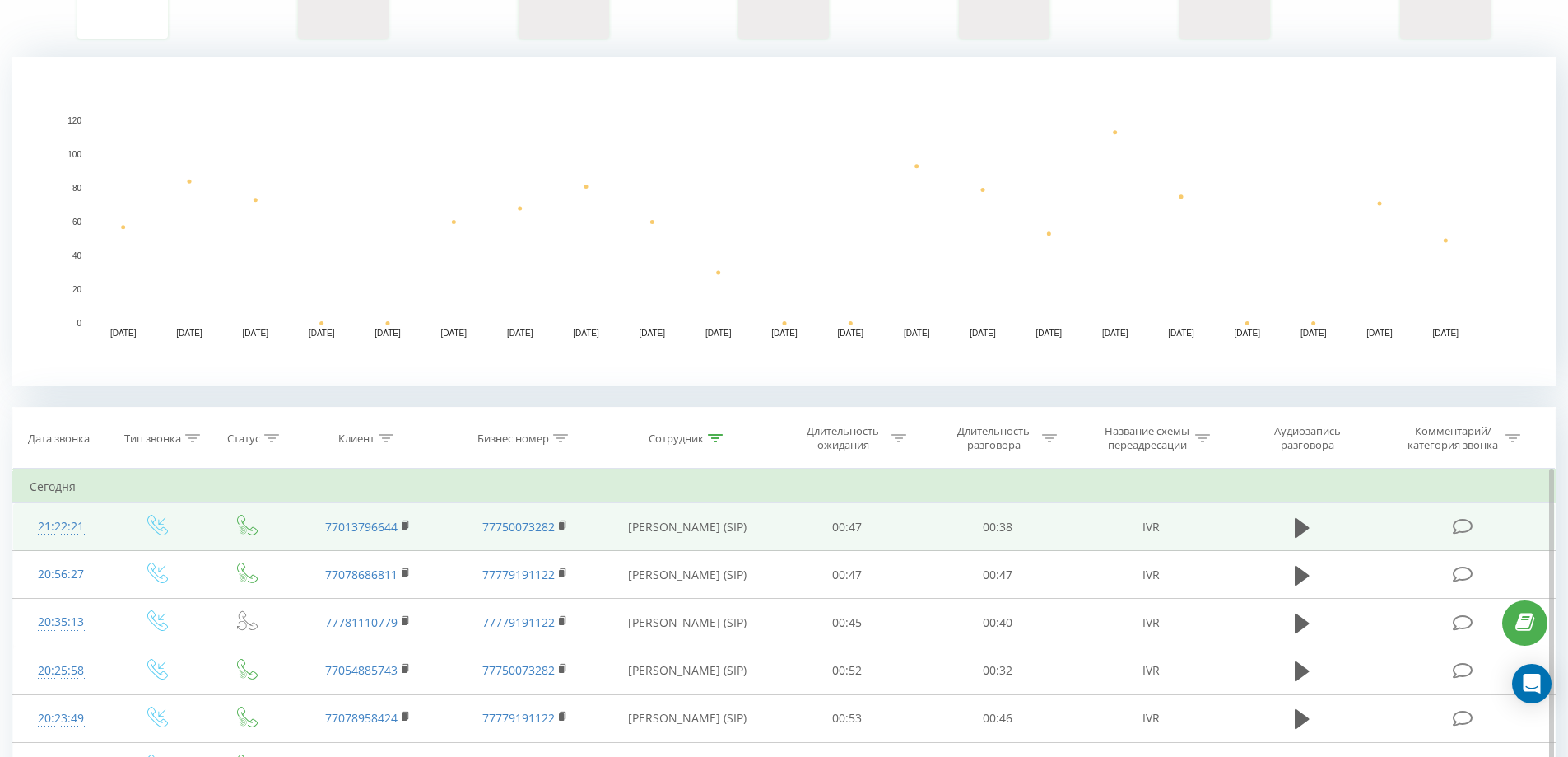
scroll to position [329, 0]
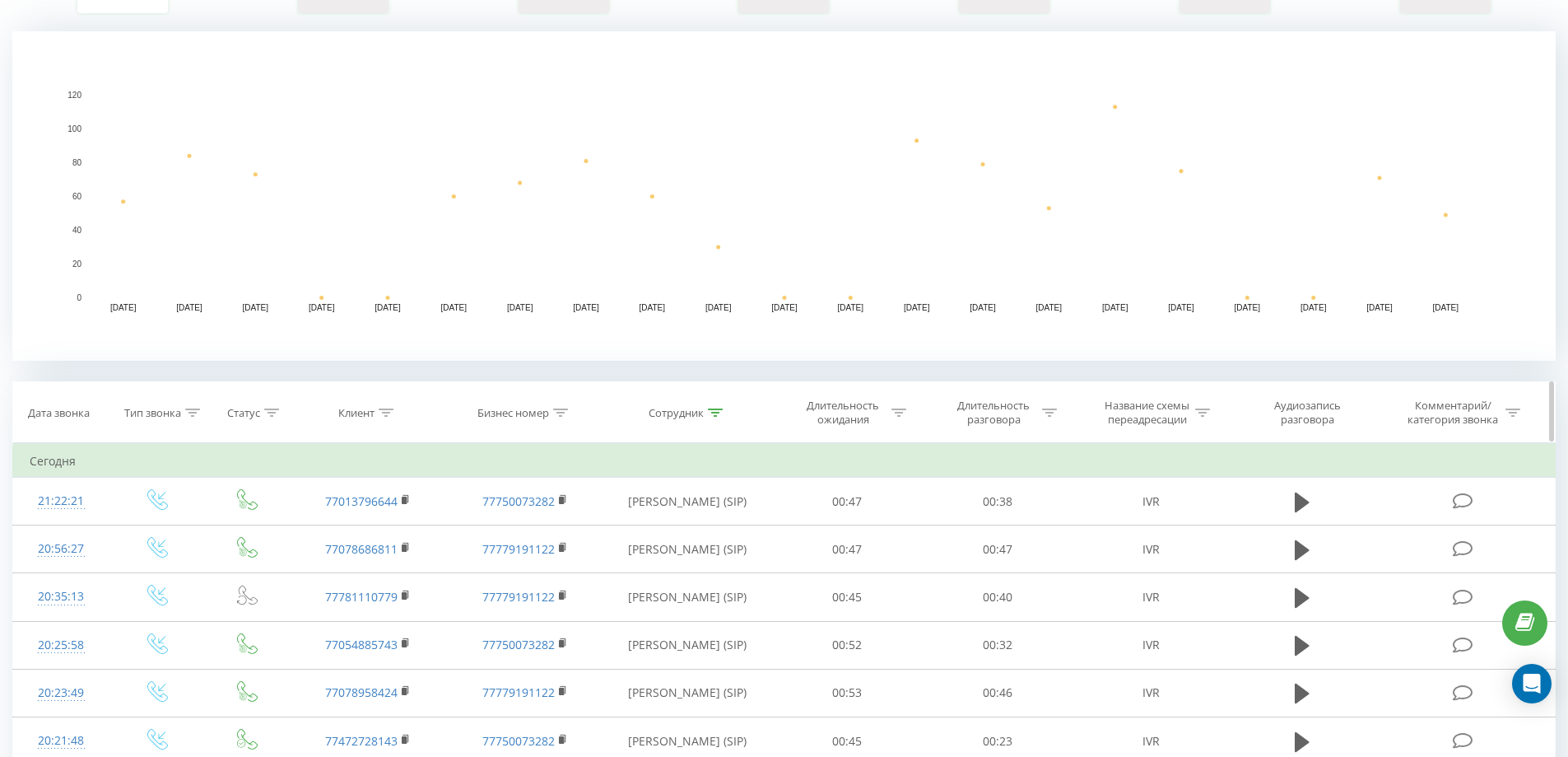
click at [714, 417] on div at bounding box center [715, 412] width 15 height 14
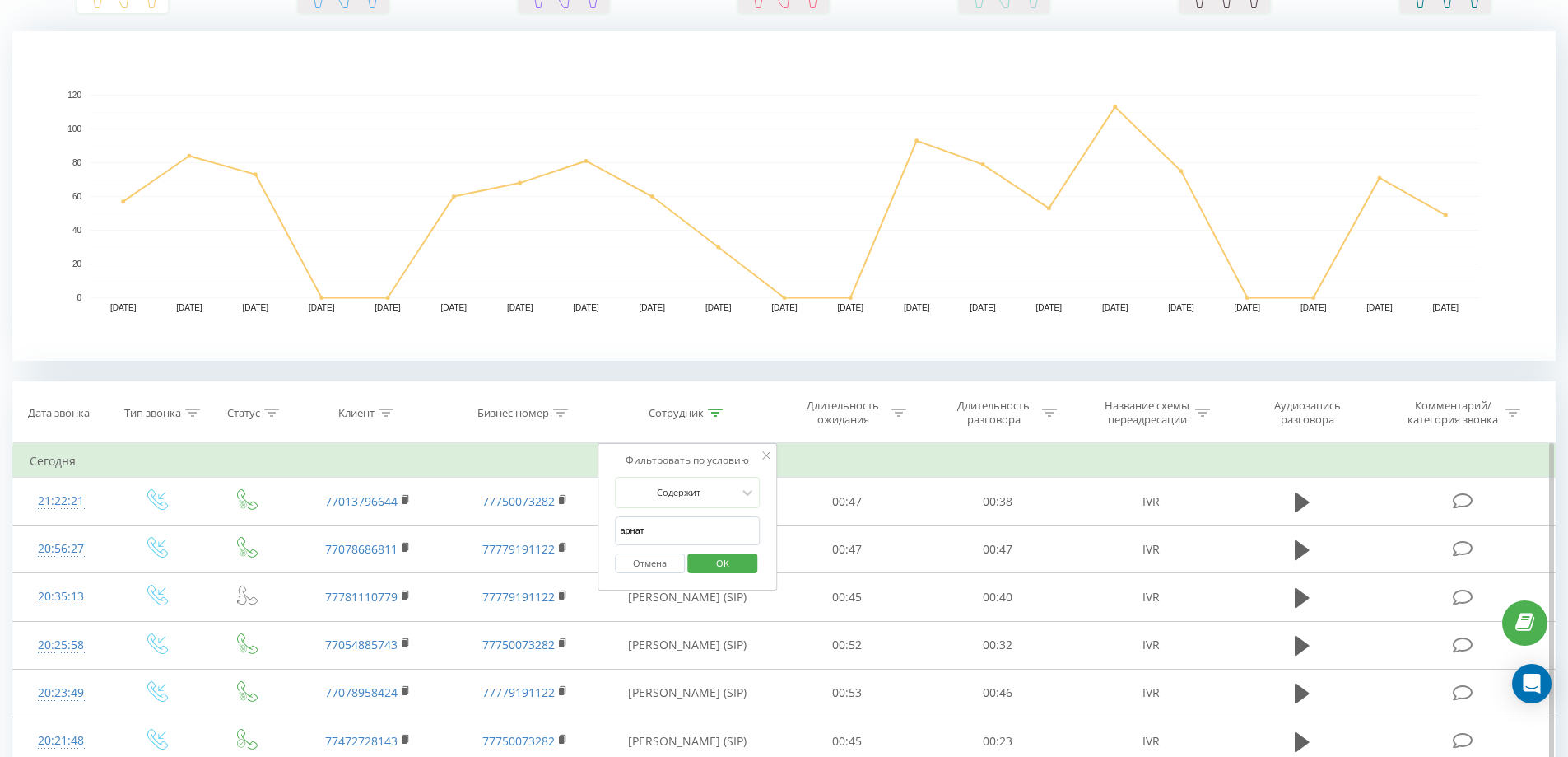
click at [643, 536] on input "арнат" at bounding box center [687, 530] width 145 height 29
type input "л"
type input "Джалал"
click at [736, 568] on span "OK" at bounding box center [723, 562] width 46 height 25
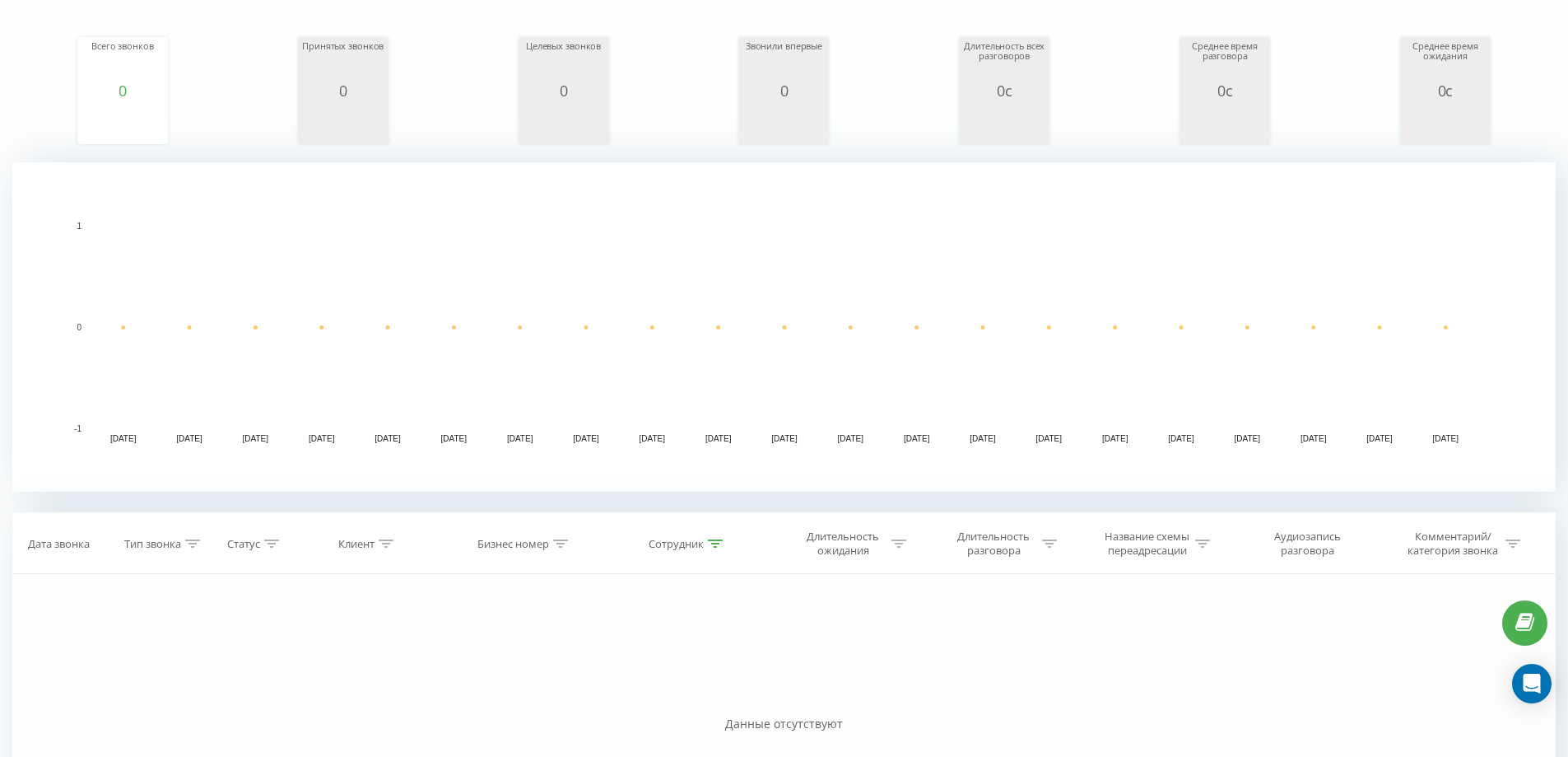
scroll to position [400, 0]
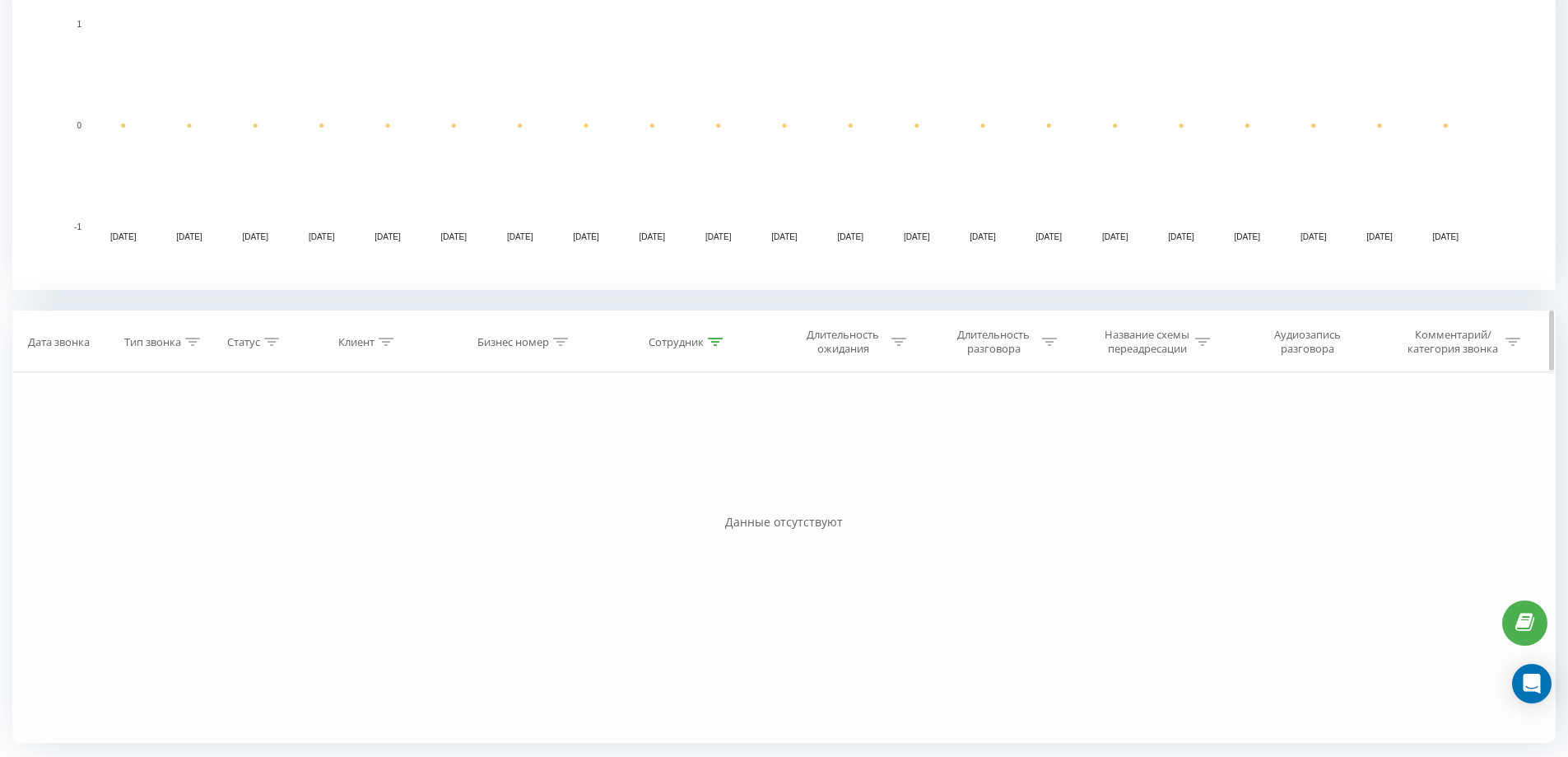
click at [714, 341] on icon at bounding box center [715, 341] width 15 height 8
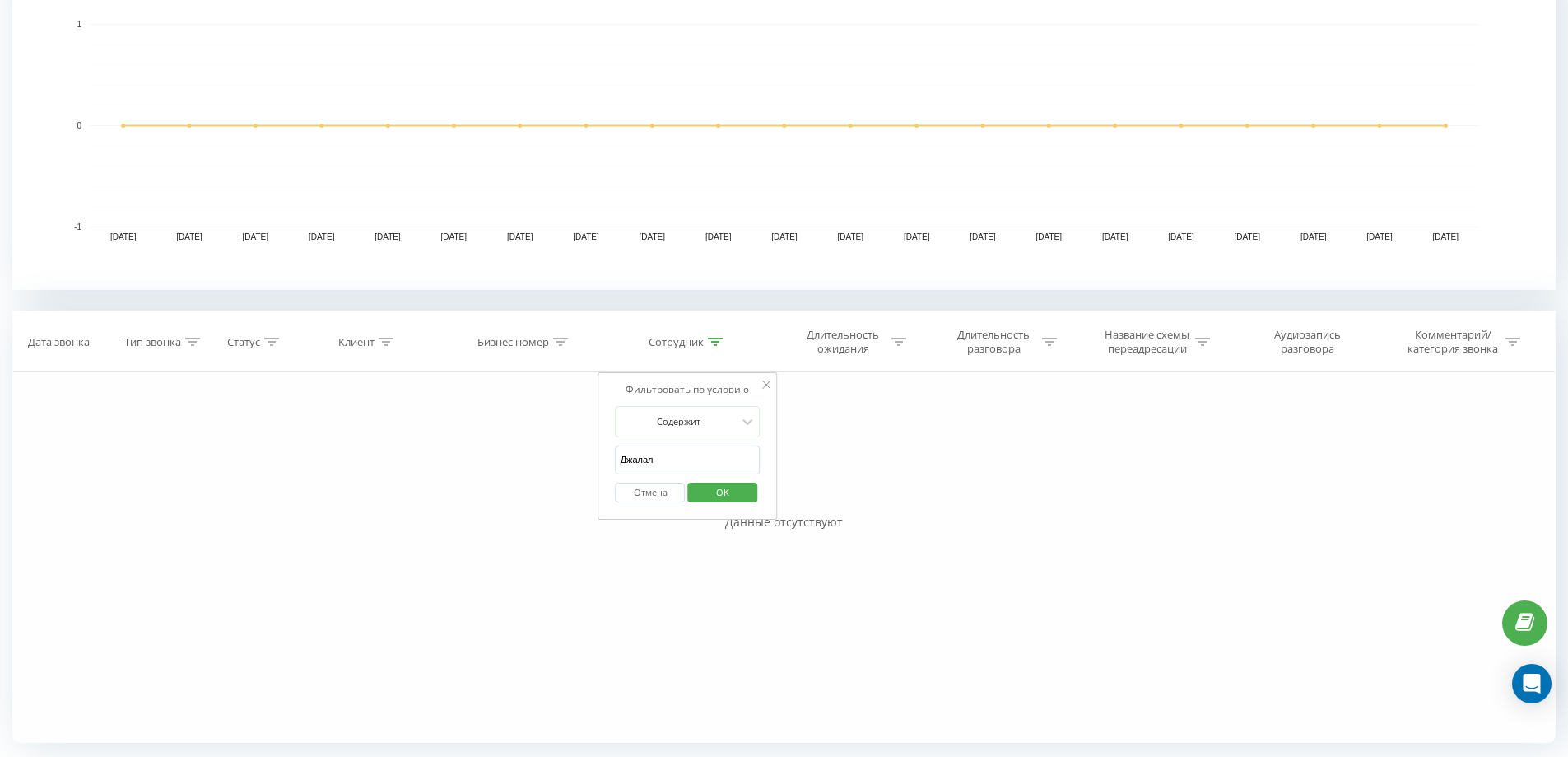
drag, startPoint x: 634, startPoint y: 465, endPoint x: 603, endPoint y: 471, distance: 31.6
click at [604, 470] on div "Фильтровать по условию Содержит Джалал Отмена OK" at bounding box center [688, 445] width 179 height 148
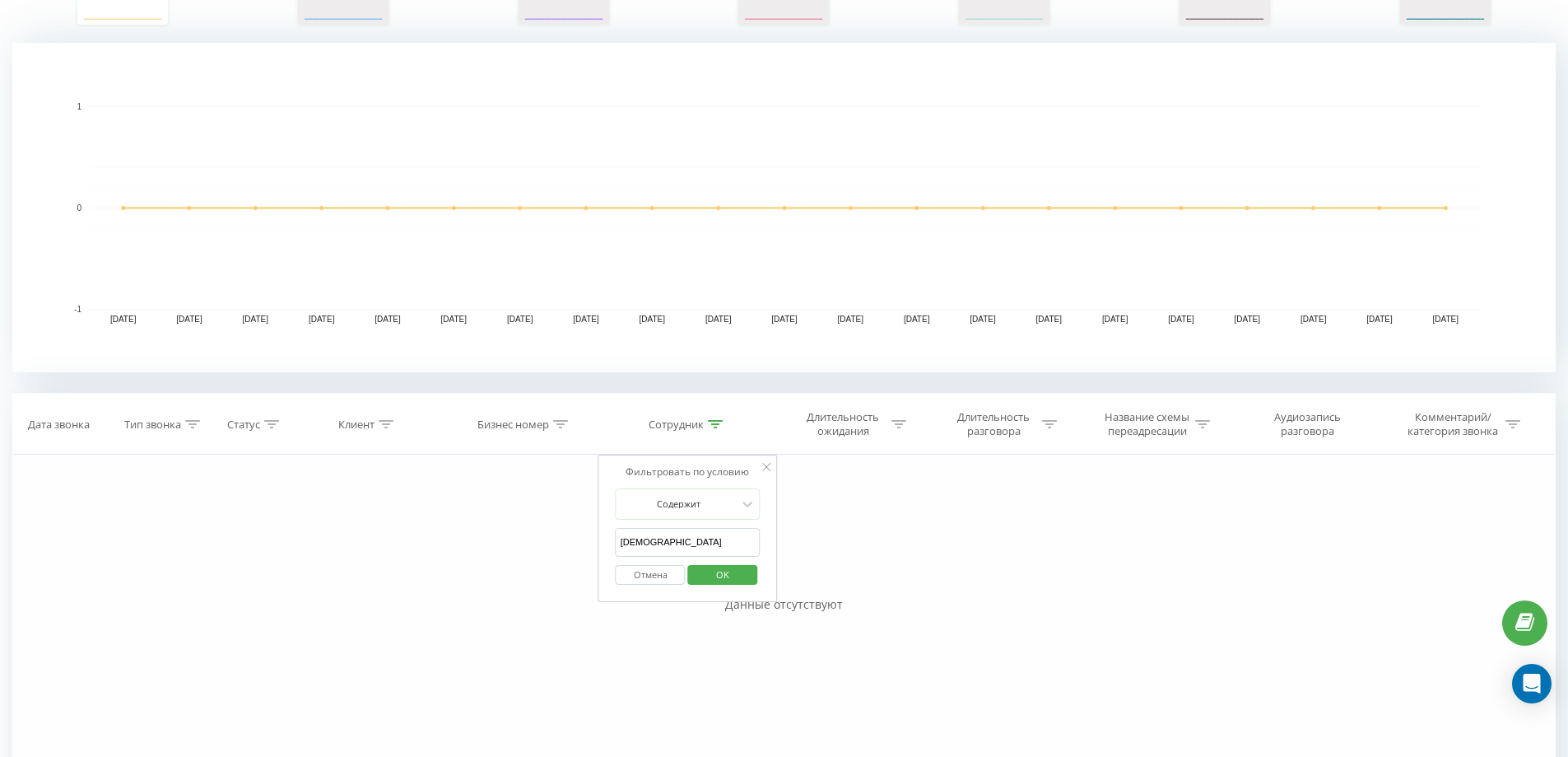
type input "[DEMOGRAPHIC_DATA]"
click at [739, 584] on span "OK" at bounding box center [723, 574] width 46 height 25
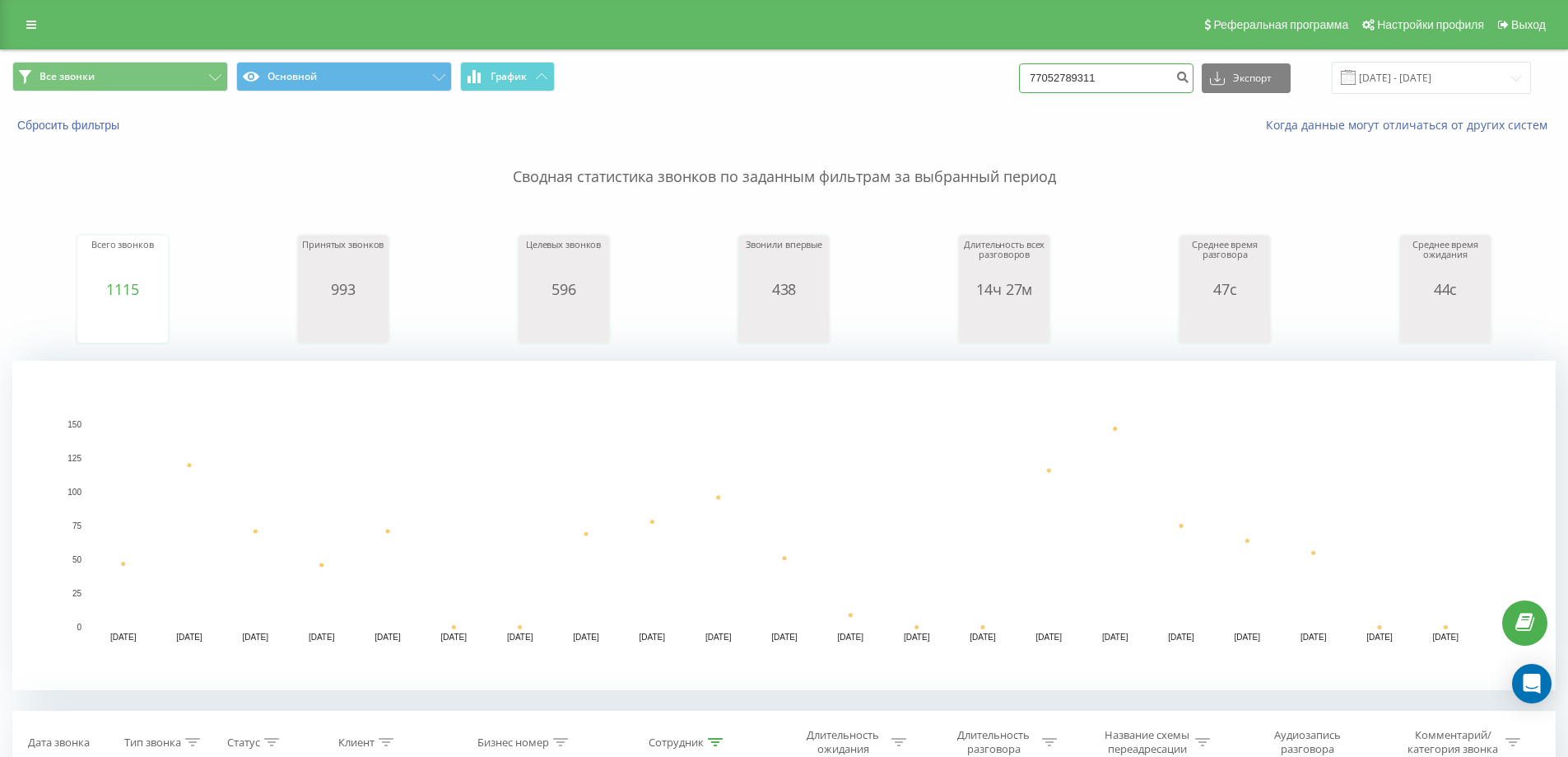
click at [1135, 75] on input "77052789311" at bounding box center [1106, 78] width 175 height 30
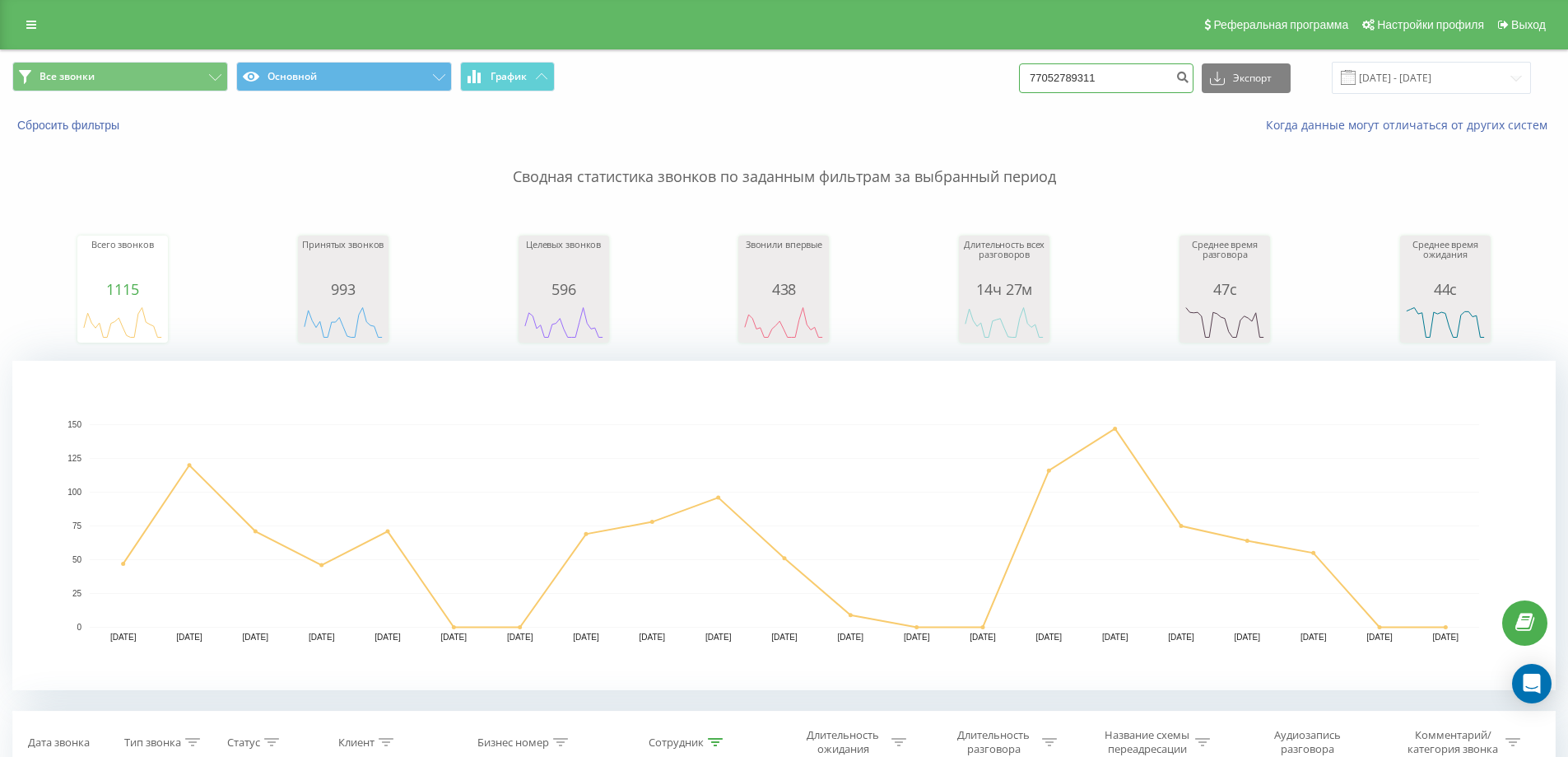
click at [1135, 75] on input "77052789311" at bounding box center [1106, 78] width 175 height 30
